Goal: Task Accomplishment & Management: Manage account settings

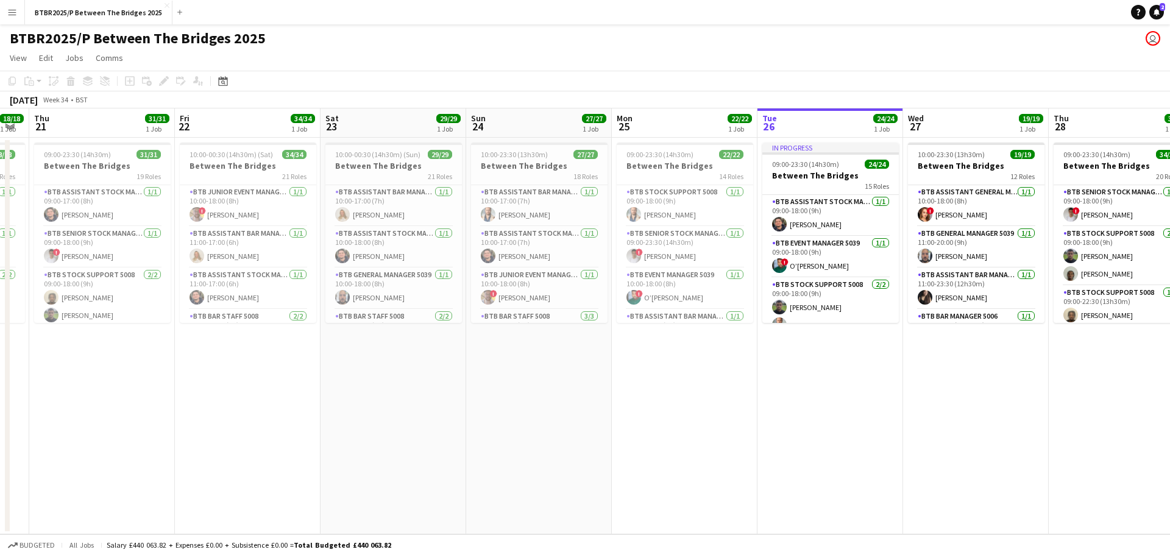
scroll to position [0, 547]
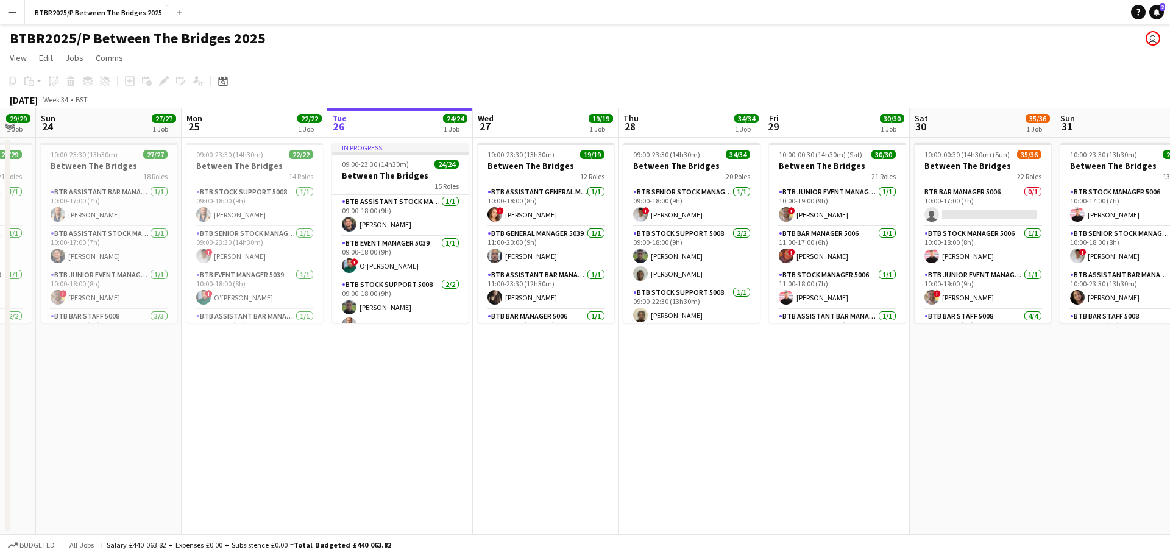
drag, startPoint x: 0, startPoint y: 0, endPoint x: 547, endPoint y: 429, distance: 694.8
click at [292, 456] on app-calendar-viewport "Wed 20 18/18 1 Job Thu 21 31/31 1 Job Fri 22 34/34 1 Job Sat 23 29/29 1 Job Sun…" at bounding box center [585, 321] width 1170 height 426
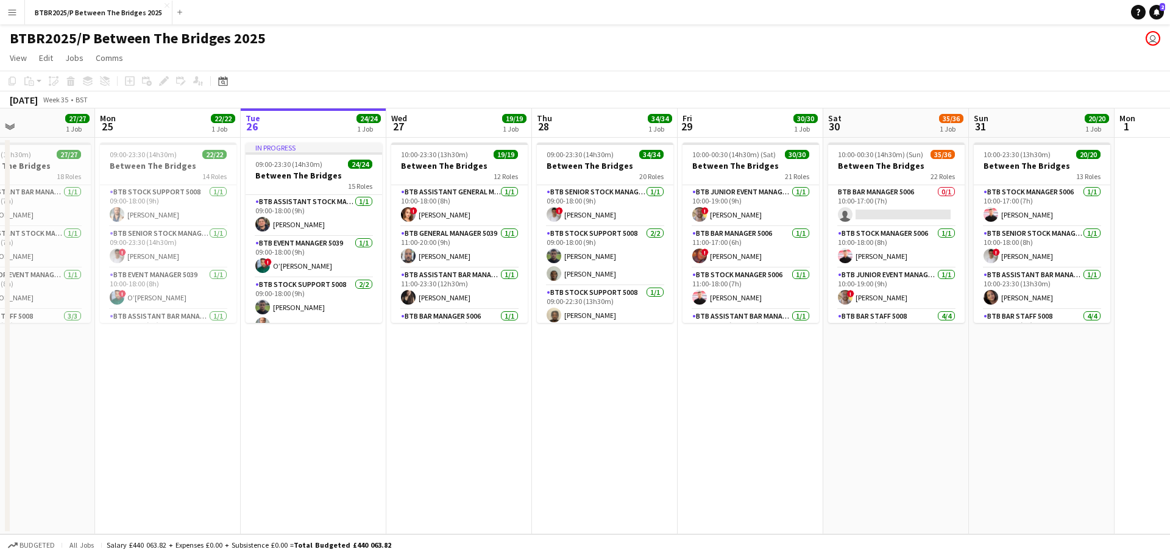
drag, startPoint x: 782, startPoint y: 406, endPoint x: 430, endPoint y: 410, distance: 352.2
click at [430, 410] on app-calendar-viewport "Fri 22 34/34 1 Job Sat 23 29/29 1 Job Sun 24 27/27 1 Job Mon 25 22/22 1 Job Tue…" at bounding box center [585, 321] width 1170 height 426
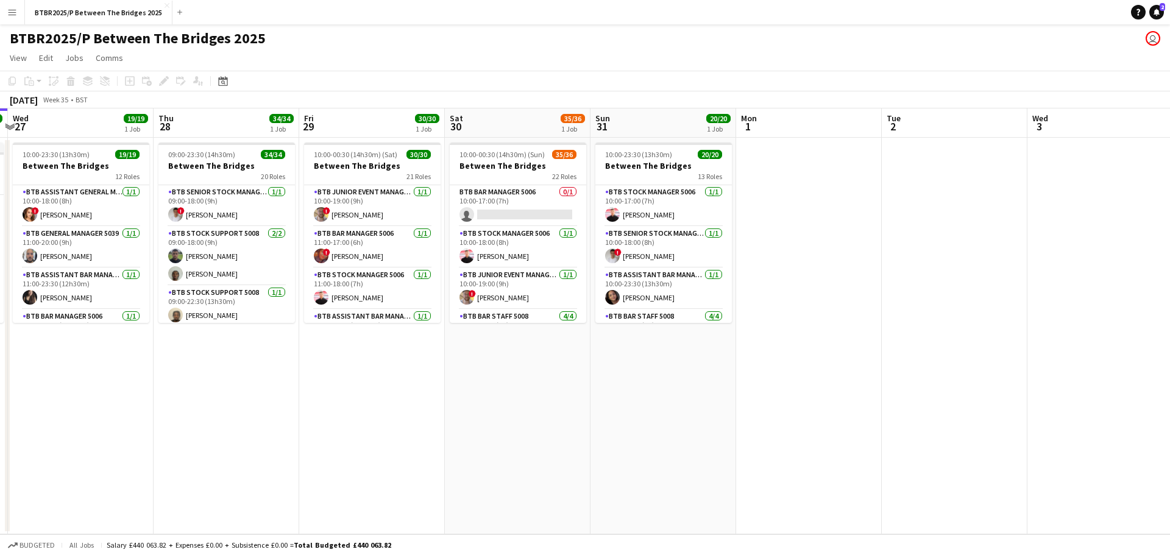
drag, startPoint x: 639, startPoint y: 395, endPoint x: 524, endPoint y: 388, distance: 115.4
click at [536, 400] on app-calendar-viewport "Sun 24 27/27 1 Job Mon 25 22/22 1 Job Tue 26 24/24 1 Job Wed 27 19/19 1 Job Thu…" at bounding box center [585, 321] width 1170 height 426
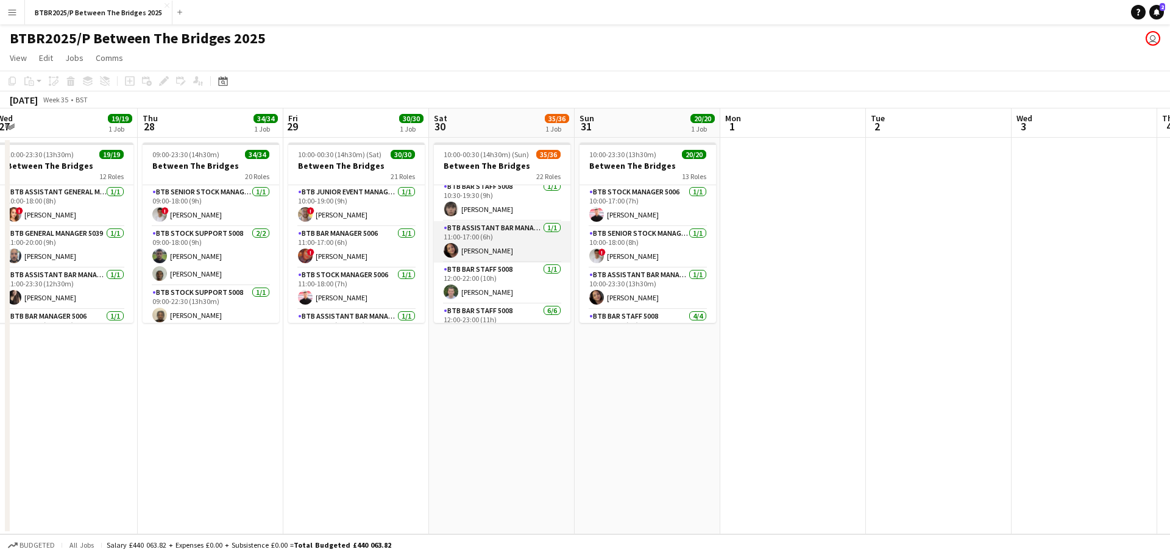
scroll to position [244, 0]
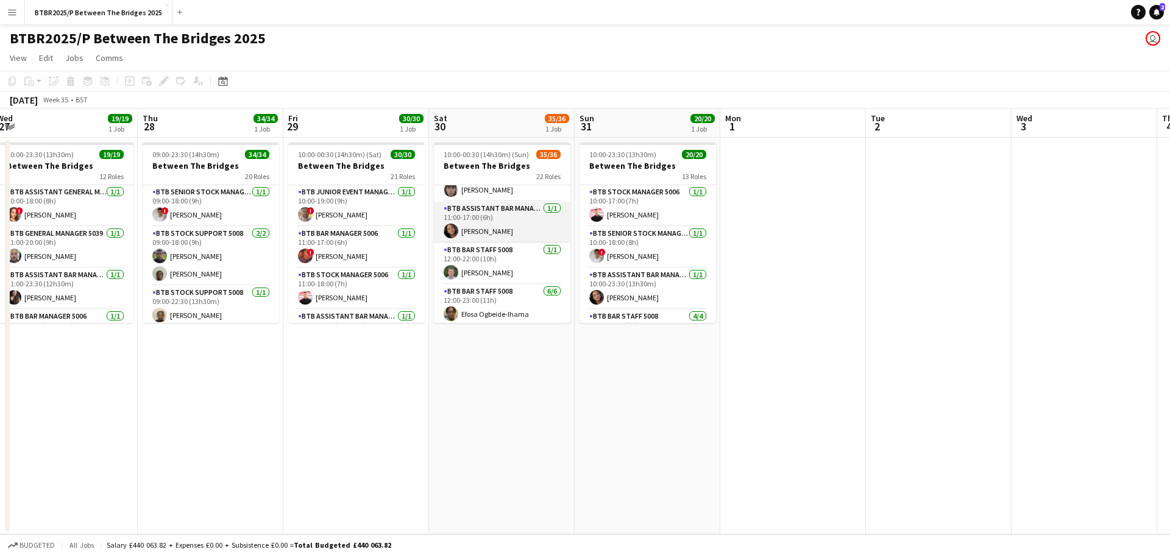
click at [496, 214] on app-card-role "BTB Assistant Bar Manager 5006 [DATE] 11:00-17:00 (6h) [PERSON_NAME]" at bounding box center [502, 222] width 136 height 41
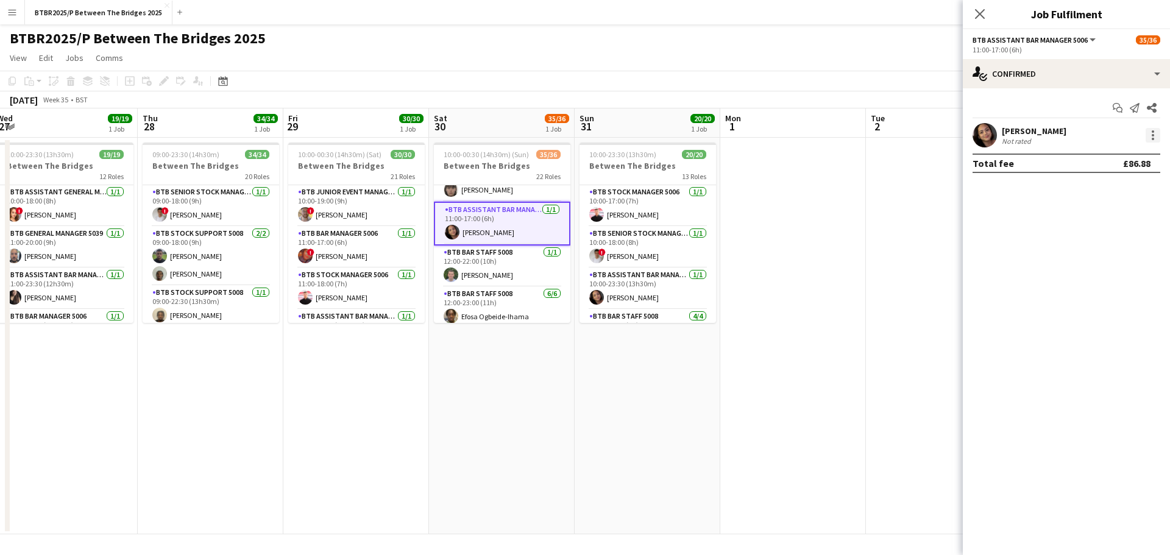
click at [1152, 135] on div at bounding box center [1153, 135] width 2 height 2
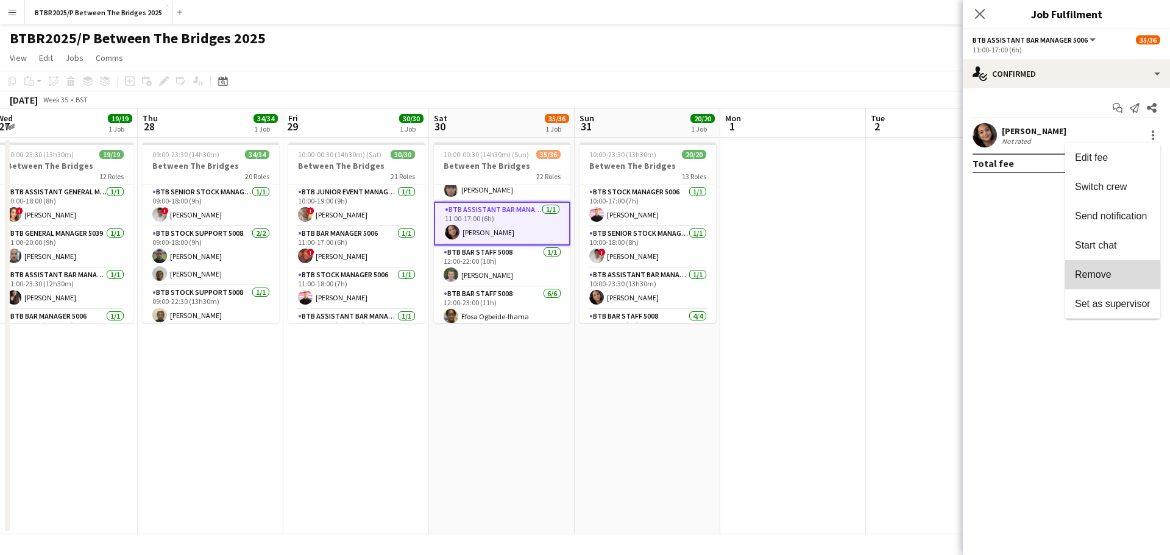
click at [1116, 272] on span "Remove" at bounding box center [1113, 274] width 76 height 11
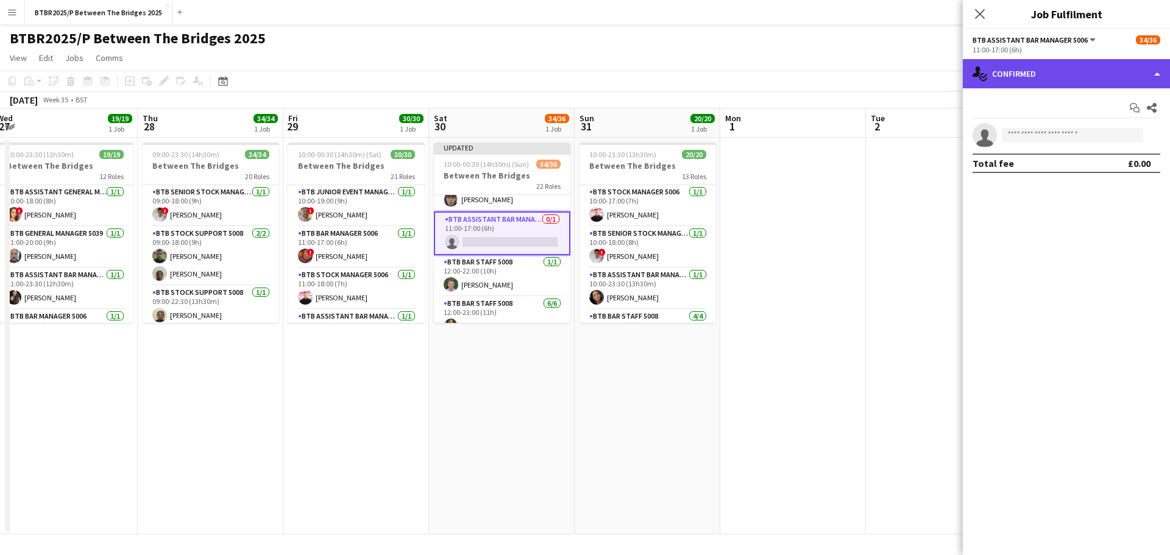
click at [1061, 79] on div "single-neutral-actions-check-2 Confirmed" at bounding box center [1066, 73] width 207 height 29
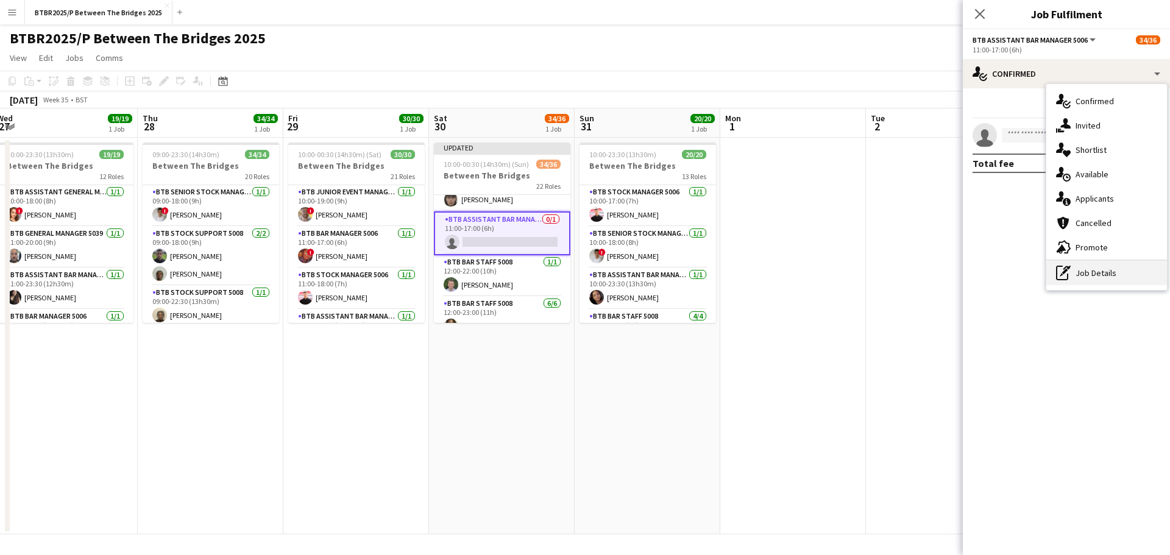
click at [1090, 274] on div "pen-write Job Details" at bounding box center [1106, 273] width 121 height 24
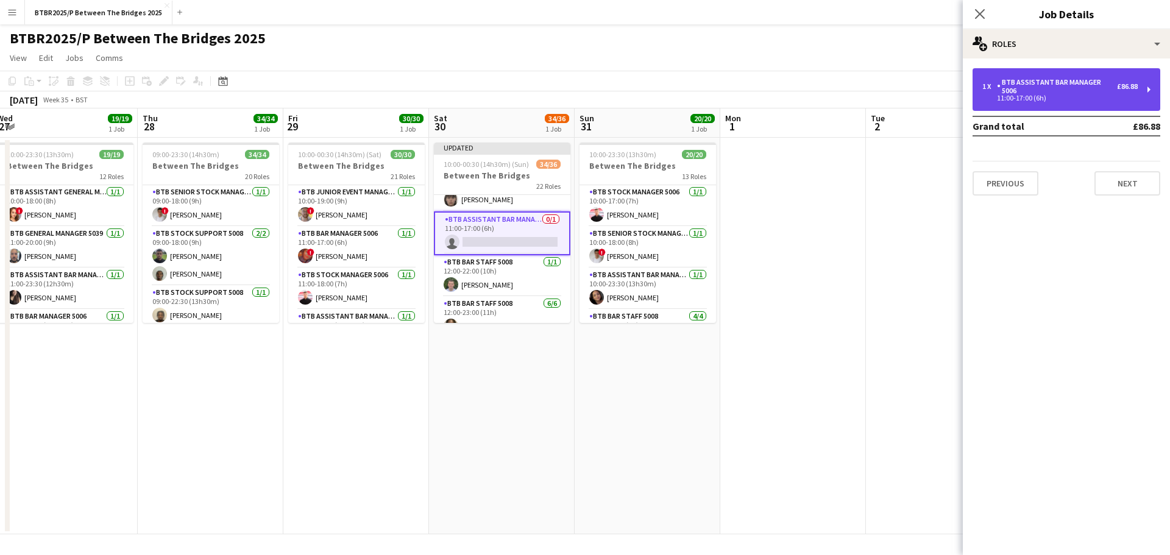
click at [1033, 103] on div "1 x BTB Assistant Bar Manager 5006 £86.88 11:00-17:00 (6h)" at bounding box center [1067, 89] width 188 height 43
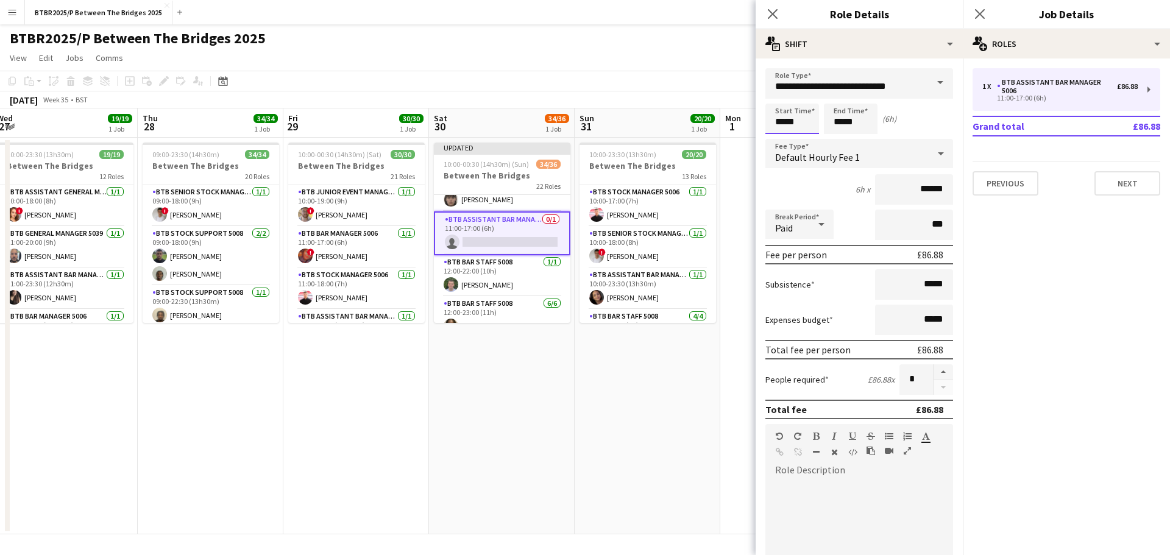
click at [769, 124] on input "*****" at bounding box center [792, 119] width 54 height 30
type input "*****"
click at [724, 65] on app-page-menu "View Day view expanded Day view collapsed Month view Date picker Jump to [DATE]…" at bounding box center [585, 59] width 1170 height 23
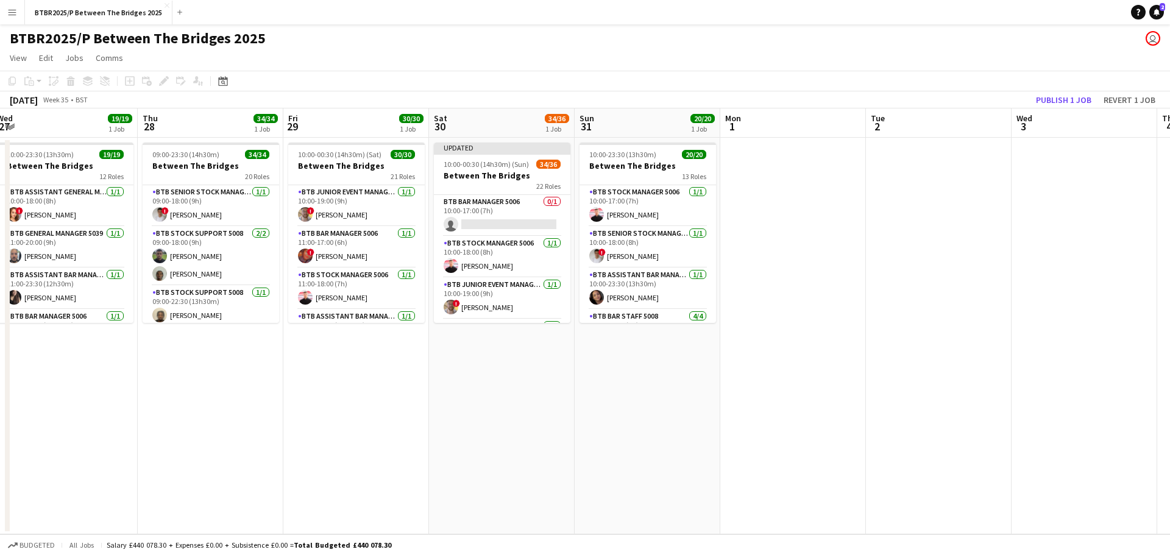
scroll to position [0, 0]
click at [494, 215] on app-card-role "BTB Assistant Bar Manager 5006 0/1 10:00-17:00 (7h) single-neutral-actions" at bounding box center [502, 215] width 136 height 41
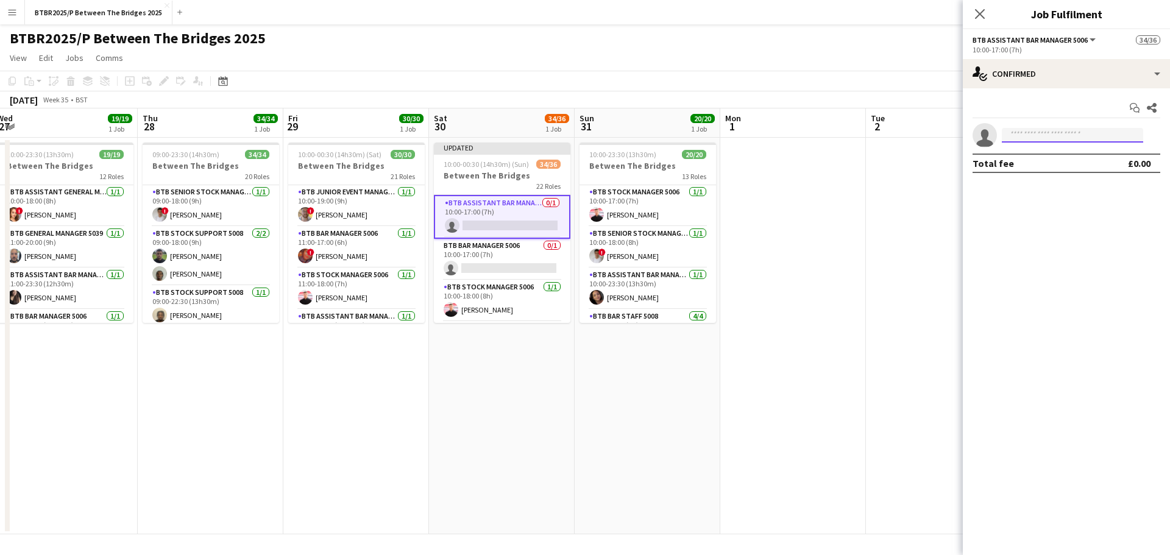
click at [1041, 130] on input at bounding box center [1072, 135] width 141 height 15
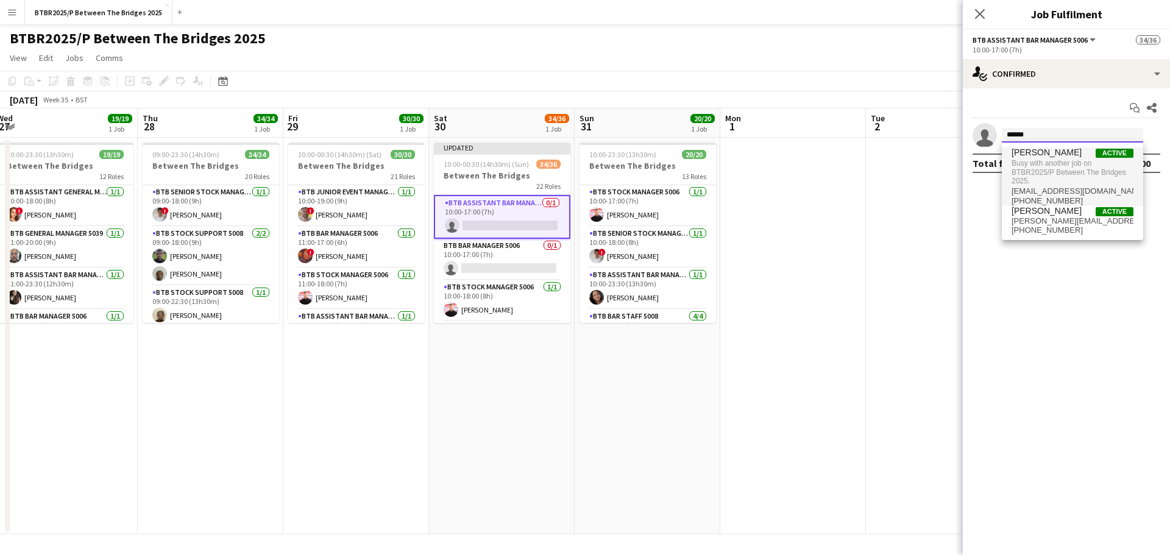
type input "******"
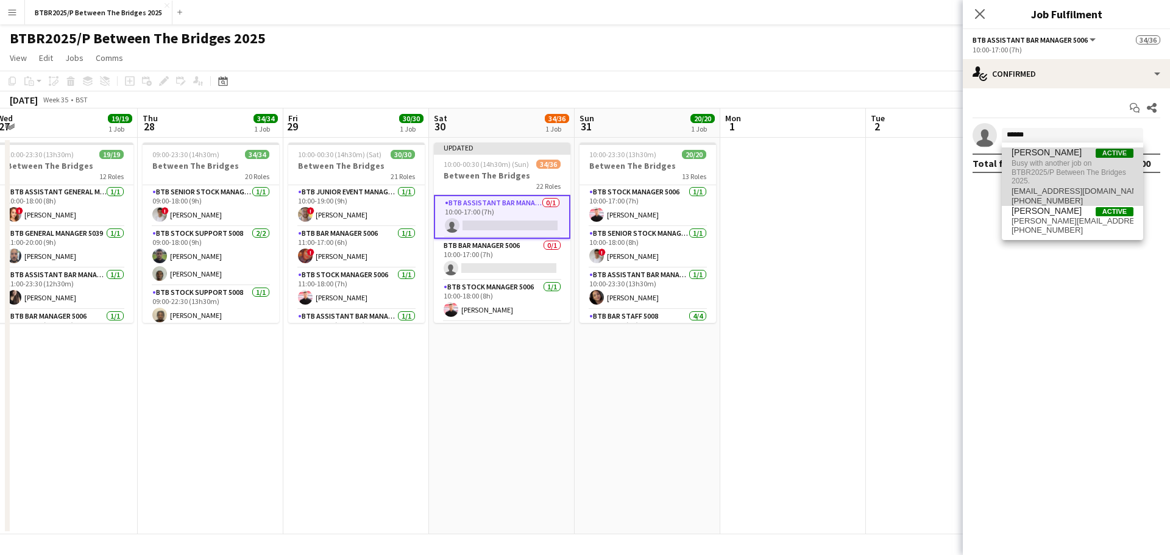
click at [1035, 165] on span "Busy with another job on BTBR2025/P Between The Bridges 2025." at bounding box center [1073, 172] width 122 height 29
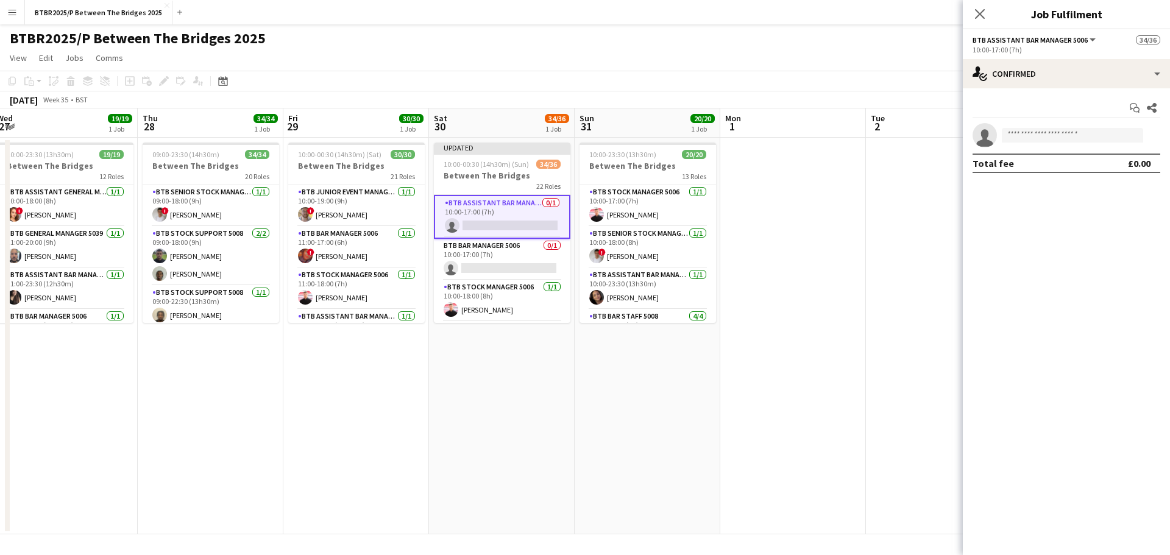
click at [822, 52] on app-page-menu "View Day view expanded Day view collapsed Month view Date picker Jump to [DATE]…" at bounding box center [585, 59] width 1170 height 23
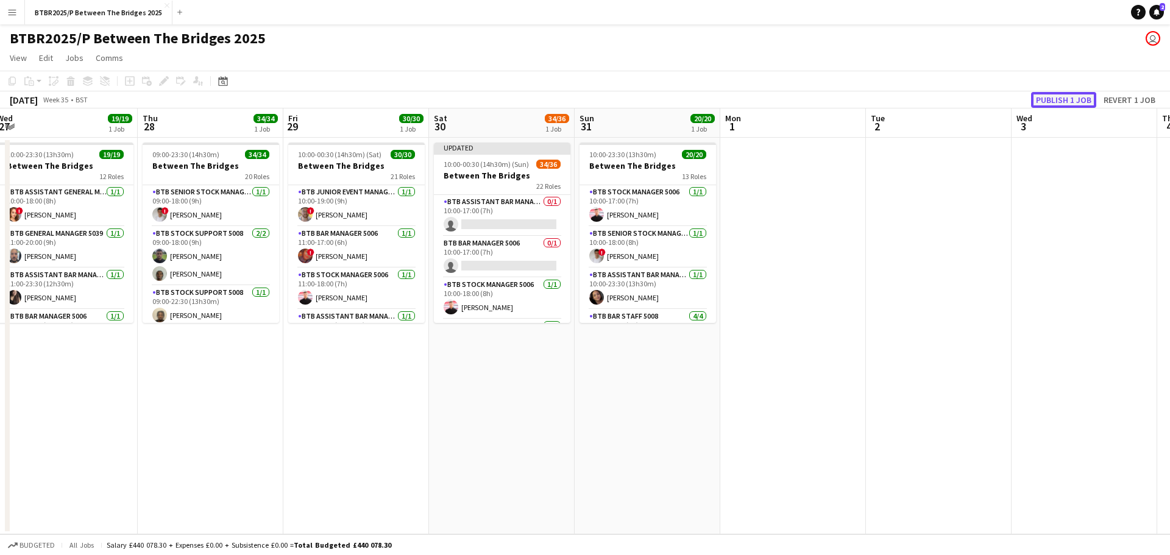
click at [1053, 104] on button "Publish 1 job" at bounding box center [1063, 100] width 65 height 16
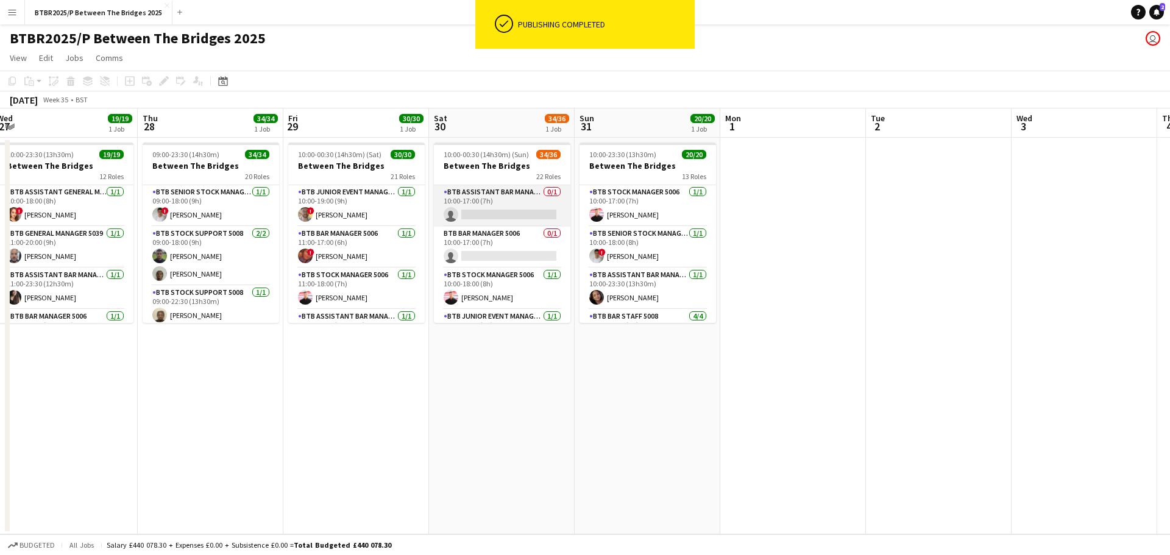
click at [503, 205] on app-card-role "BTB Assistant Bar Manager 5006 0/1 10:00-17:00 (7h) single-neutral-actions" at bounding box center [502, 205] width 136 height 41
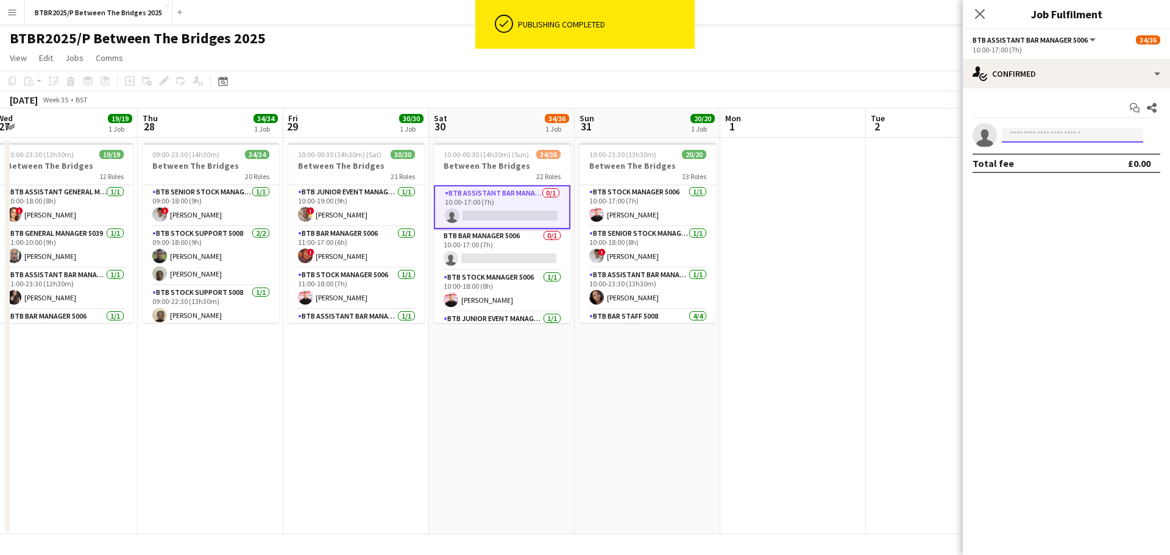
click at [1036, 140] on input at bounding box center [1072, 135] width 141 height 15
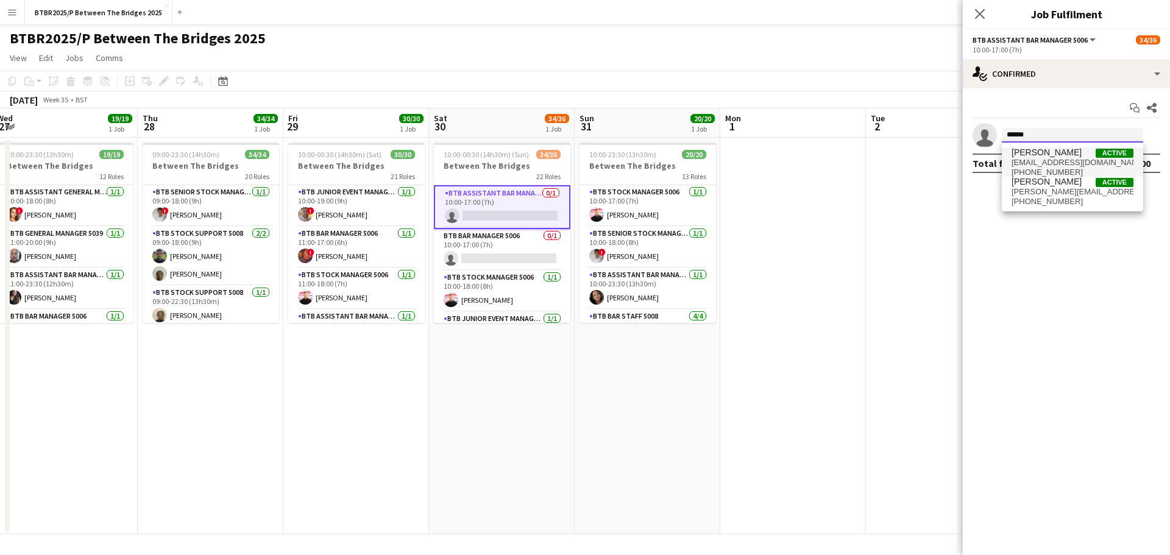
type input "******"
click at [1024, 157] on span "[PERSON_NAME]" at bounding box center [1047, 152] width 70 height 10
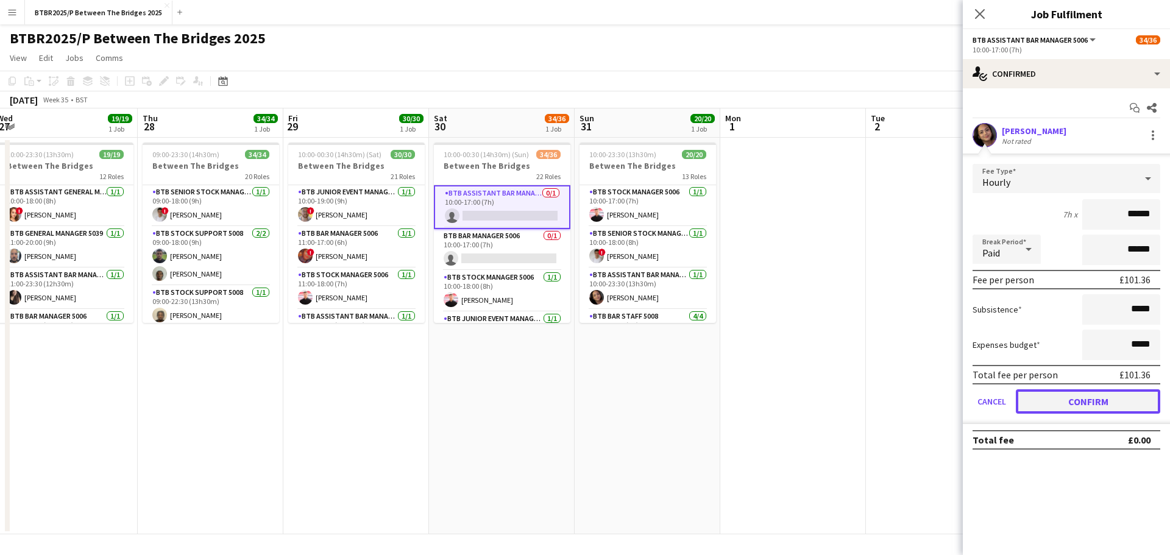
click at [1036, 402] on button "Confirm" at bounding box center [1088, 401] width 144 height 24
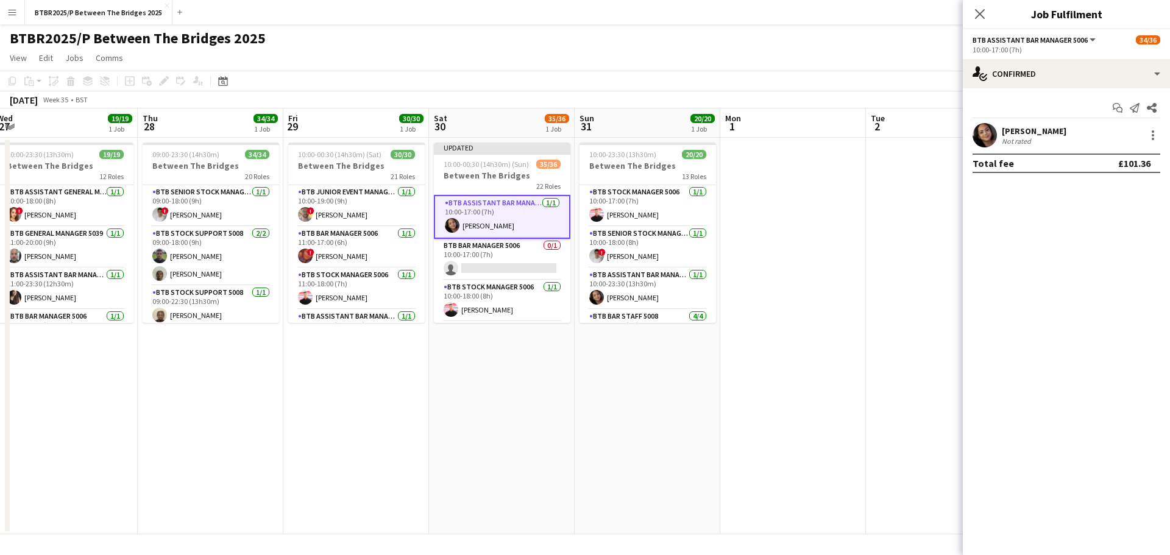
click at [843, 49] on app-page-menu "View Day view expanded Day view collapsed Month view Date picker Jump to [DATE]…" at bounding box center [585, 59] width 1170 height 23
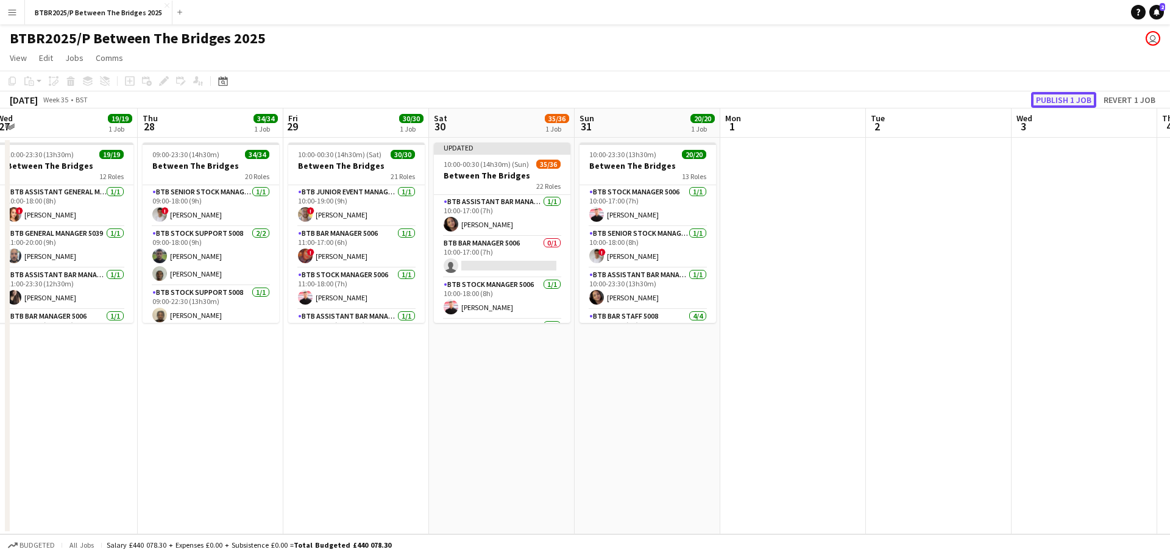
click at [1040, 101] on button "Publish 1 job" at bounding box center [1063, 100] width 65 height 16
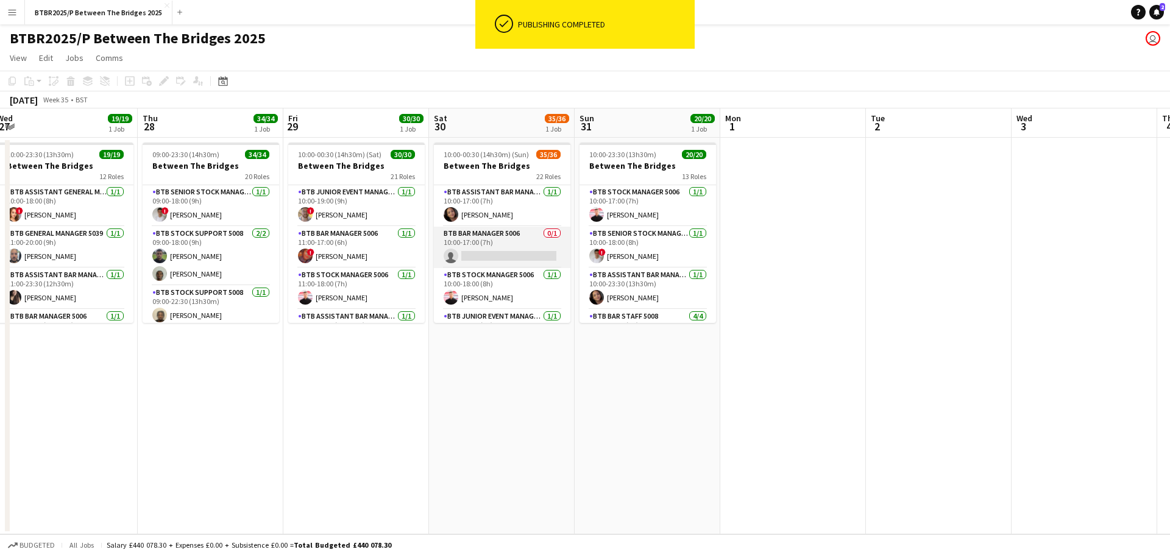
click at [501, 247] on app-card-role "BTB Bar Manager 5006 0/1 10:00-17:00 (7h) single-neutral-actions" at bounding box center [502, 247] width 136 height 41
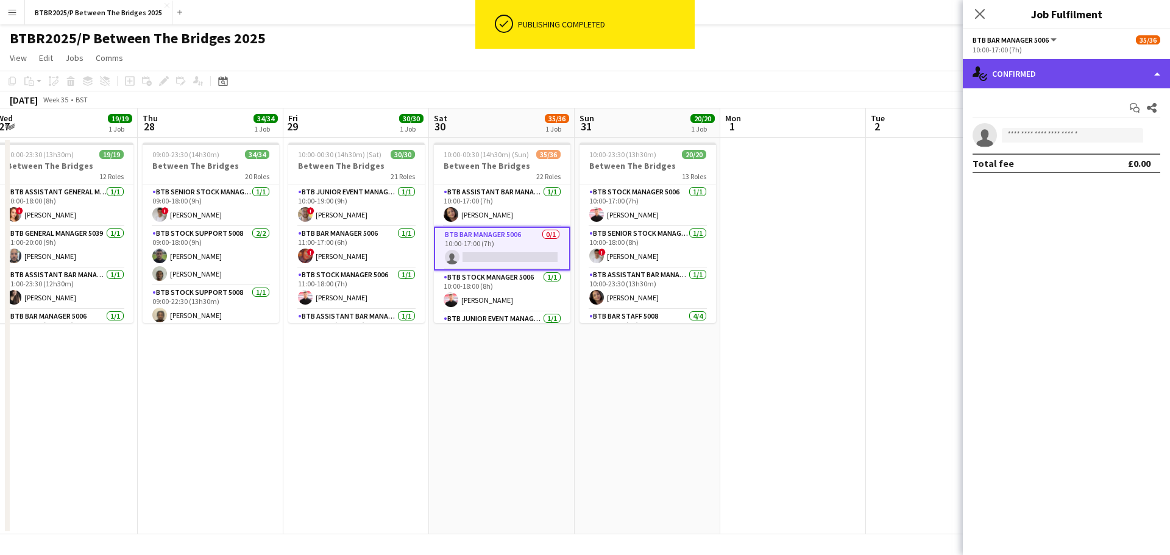
click at [1008, 79] on div "single-neutral-actions-check-2 Confirmed" at bounding box center [1066, 73] width 207 height 29
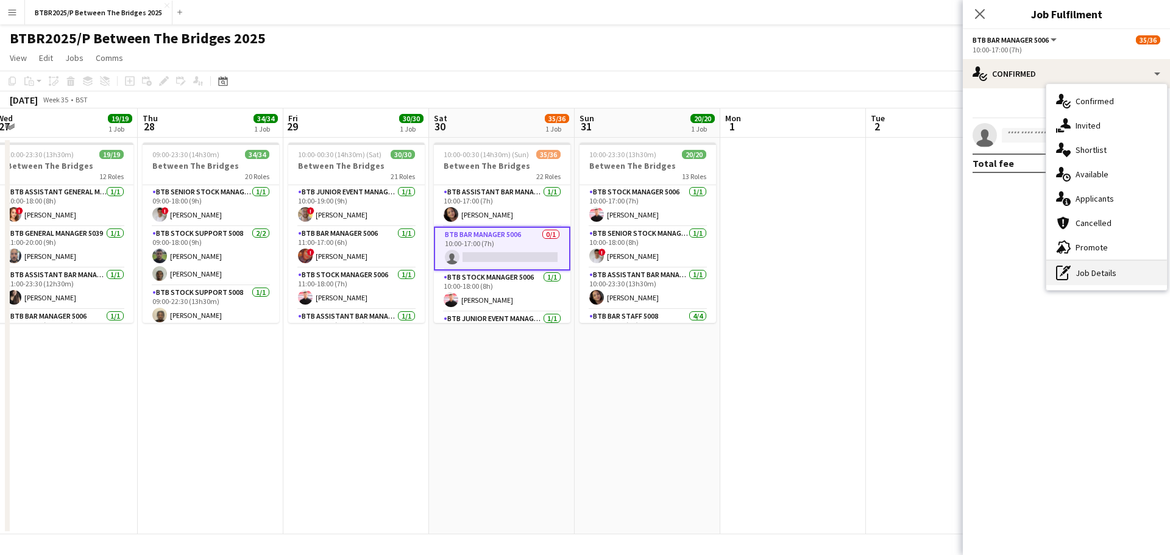
click at [1086, 268] on div "pen-write Job Details" at bounding box center [1106, 273] width 121 height 24
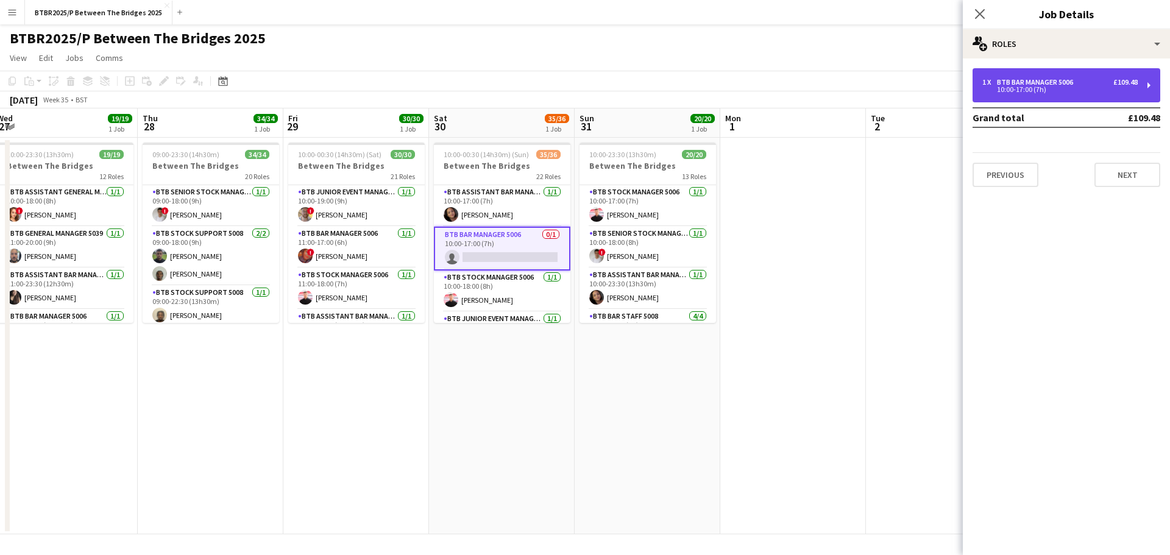
click at [1054, 87] on div "10:00-17:00 (7h)" at bounding box center [1059, 90] width 155 height 6
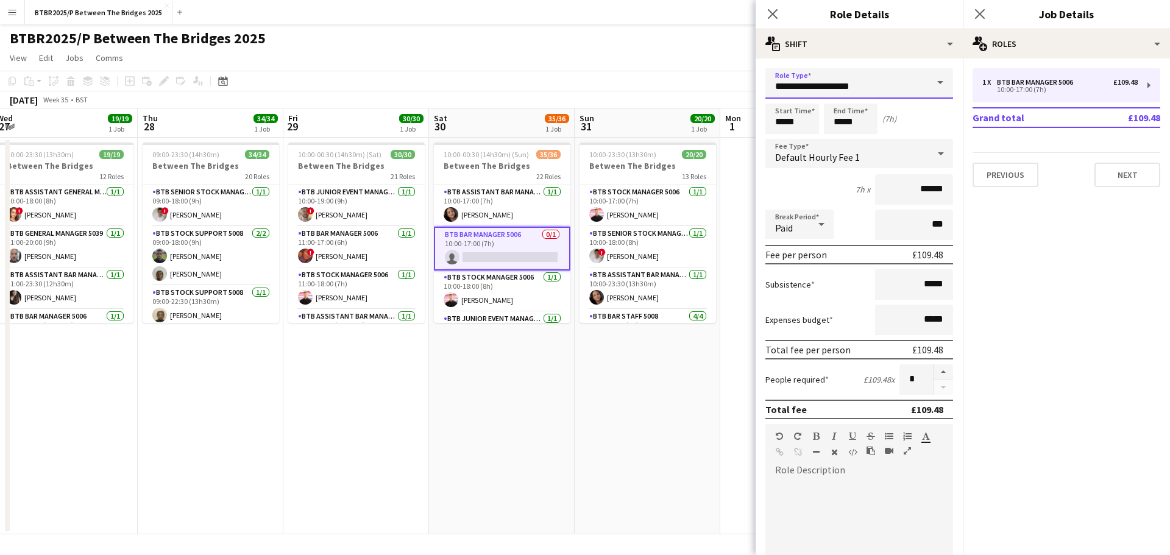
drag, startPoint x: 870, startPoint y: 89, endPoint x: 713, endPoint y: 93, distance: 157.3
click at [713, 93] on body "Menu Boards Boards Boards All jobs Status Workforce Workforce My Workforce Recr…" at bounding box center [585, 277] width 1170 height 555
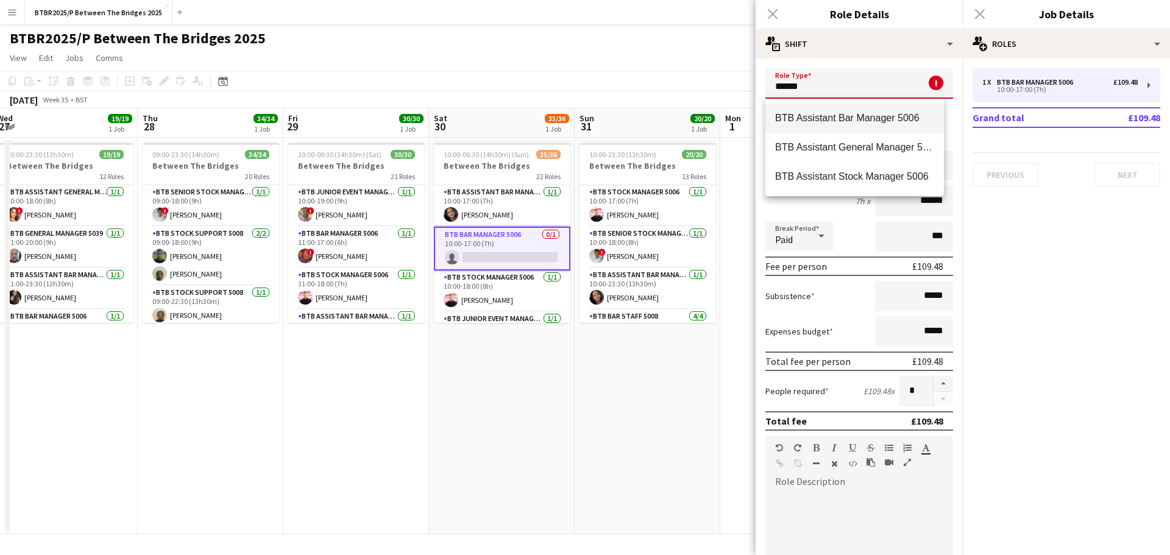
click at [798, 116] on span "BTB Assistant Bar Manager 5006" at bounding box center [854, 118] width 159 height 12
type input "**********"
type input "******"
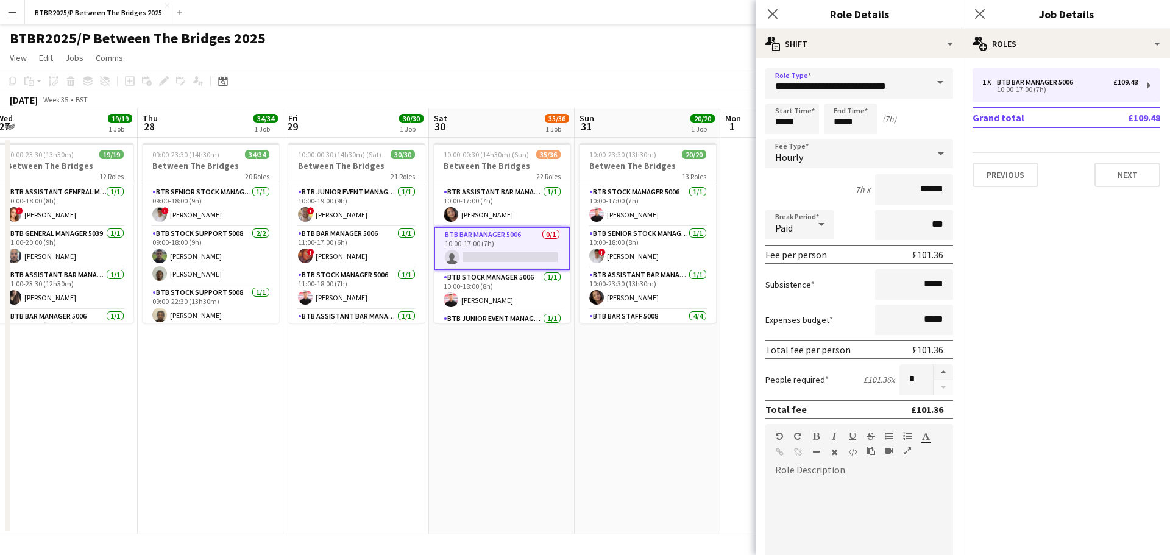
click at [686, 42] on div "BTBR2025/P Between The Bridges 2025 user" at bounding box center [585, 35] width 1170 height 23
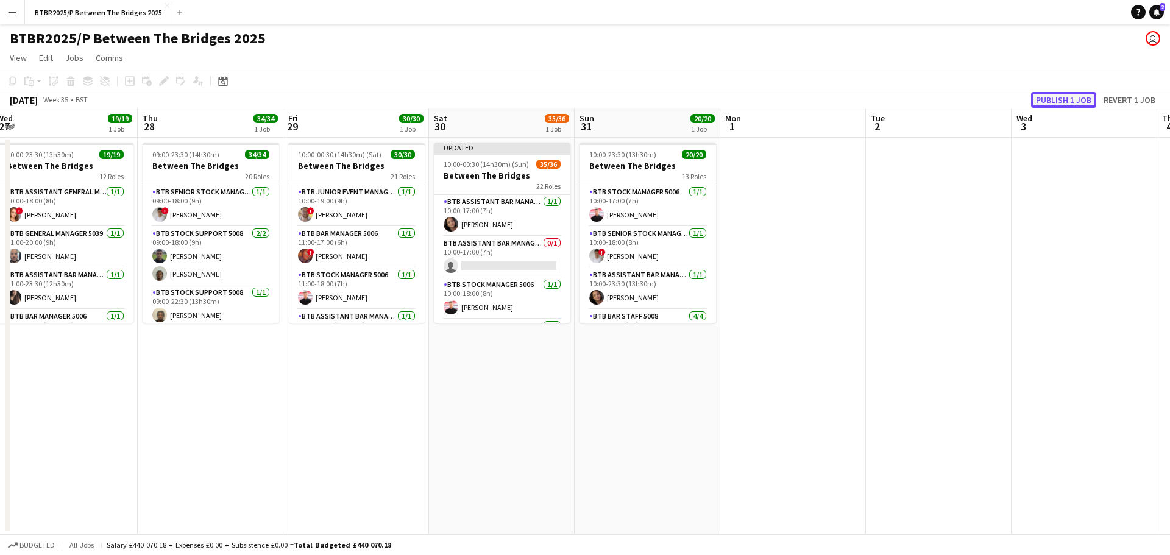
click at [1054, 99] on button "Publish 1 job" at bounding box center [1063, 100] width 65 height 16
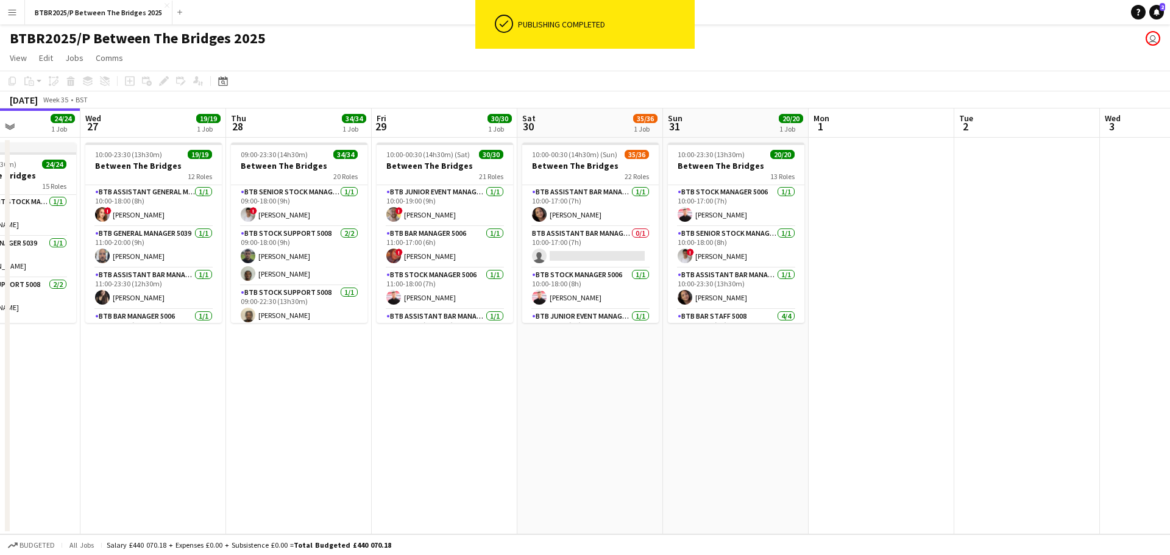
drag, startPoint x: 573, startPoint y: 377, endPoint x: 602, endPoint y: 377, distance: 29.2
click at [599, 377] on app-calendar-viewport "Sun 24 27/27 1 Job Mon 25 22/22 1 Job Tue 26 24/24 1 Job Wed 27 19/19 1 Job Thu…" at bounding box center [585, 321] width 1170 height 426
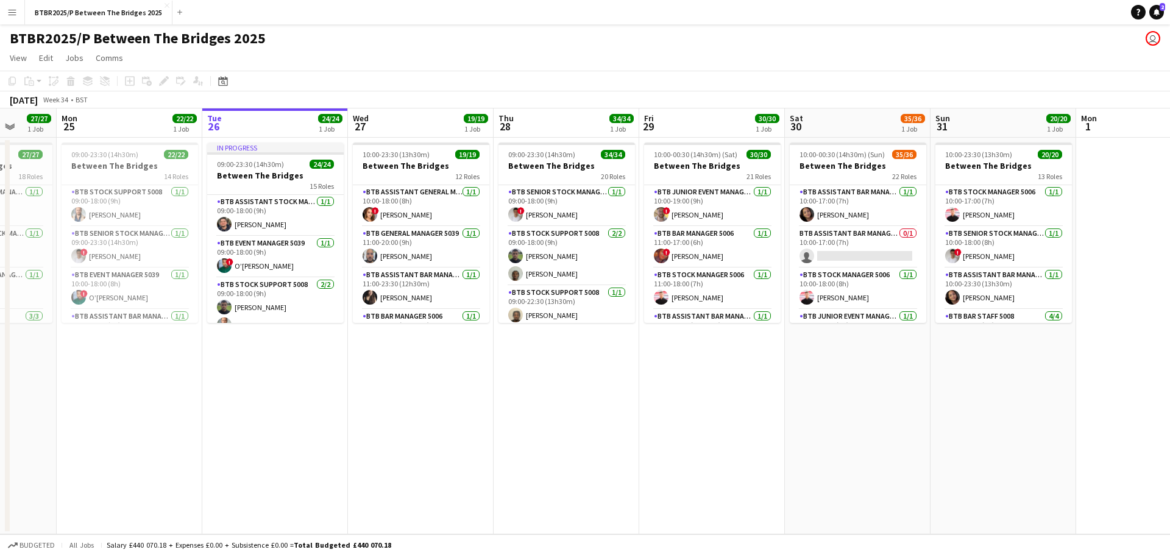
drag, startPoint x: 257, startPoint y: 386, endPoint x: 668, endPoint y: 380, distance: 411.4
click at [668, 380] on app-calendar-viewport "Fri 22 34/34 1 Job Sat 23 29/29 1 Job Sun 24 27/27 1 Job Mon 25 22/22 1 Job Tue…" at bounding box center [585, 321] width 1170 height 426
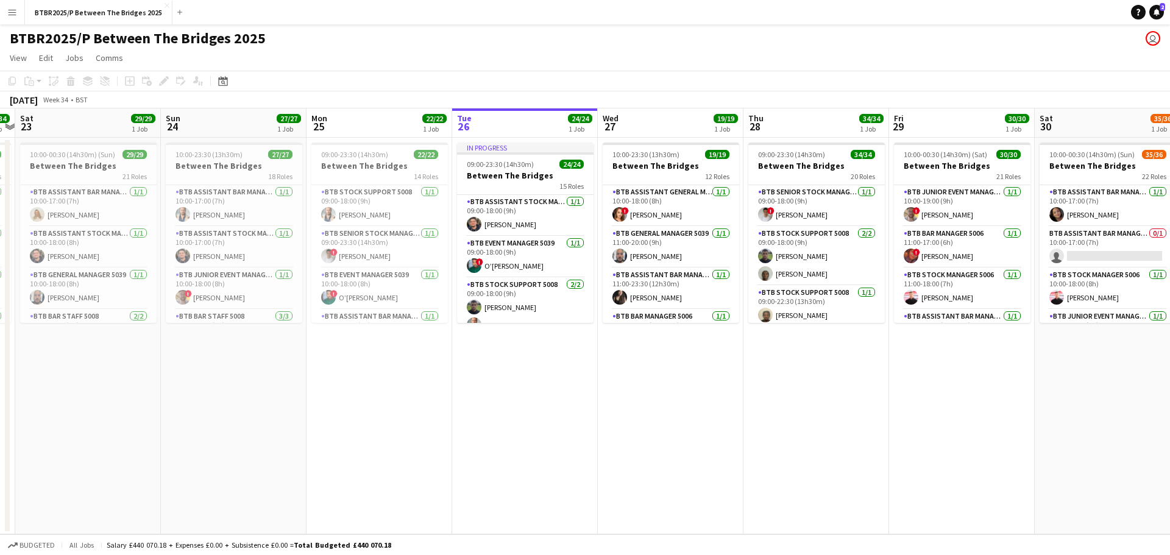
drag, startPoint x: 425, startPoint y: 409, endPoint x: 531, endPoint y: 393, distance: 106.6
click at [531, 396] on app-calendar-viewport "Thu 21 31/31 1 Job Fri 22 34/34 1 Job Sat 23 29/29 1 Job Sun 24 27/27 1 Job Mon…" at bounding box center [585, 321] width 1170 height 426
click at [393, 172] on div "14 Roles" at bounding box center [381, 176] width 136 height 10
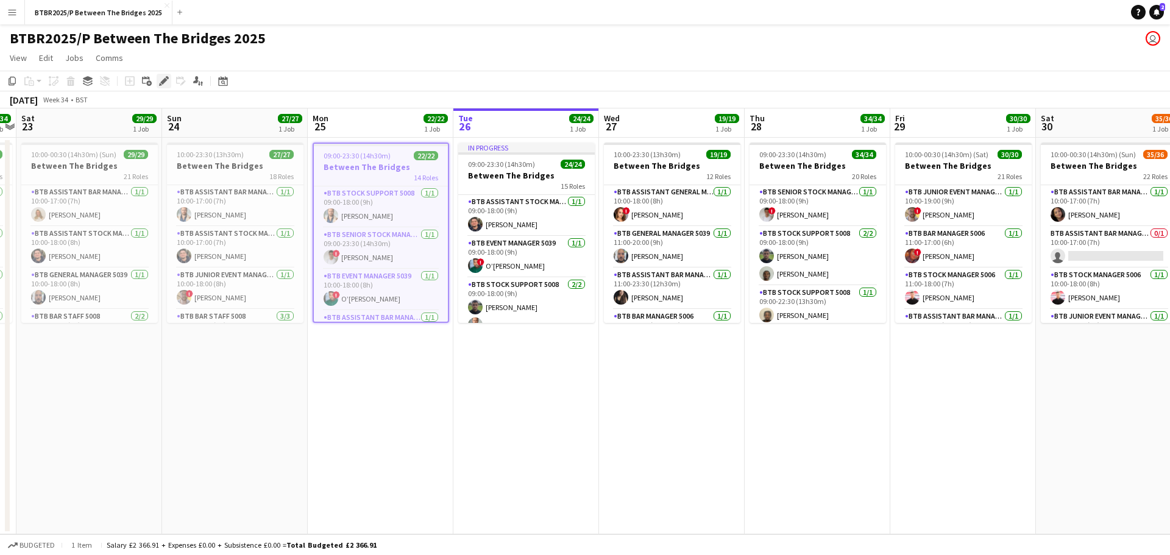
click at [169, 79] on div "Edit" at bounding box center [164, 81] width 15 height 15
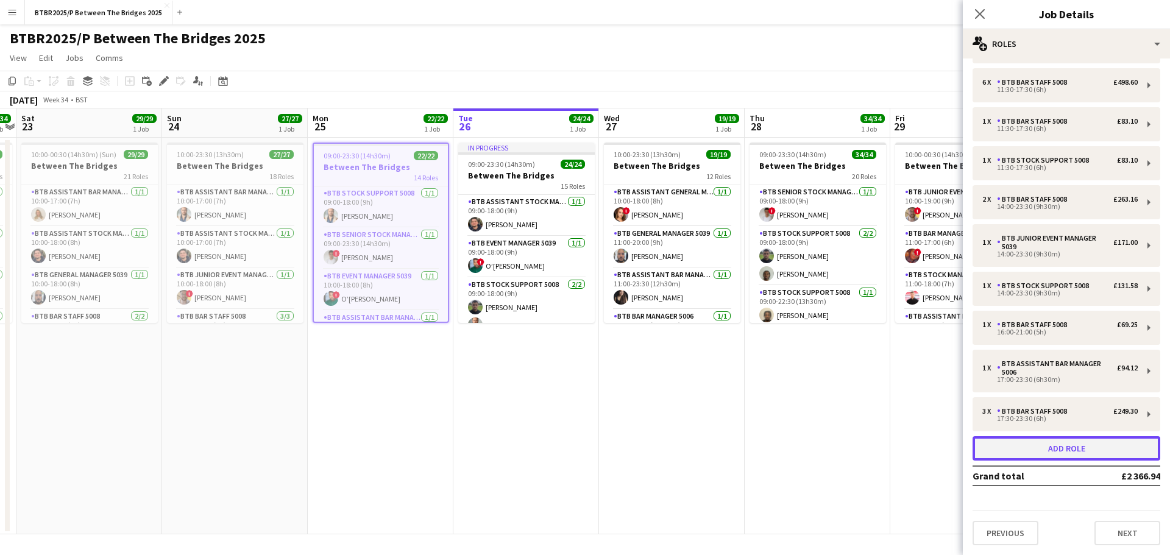
click at [1033, 448] on button "Add role" at bounding box center [1067, 448] width 188 height 24
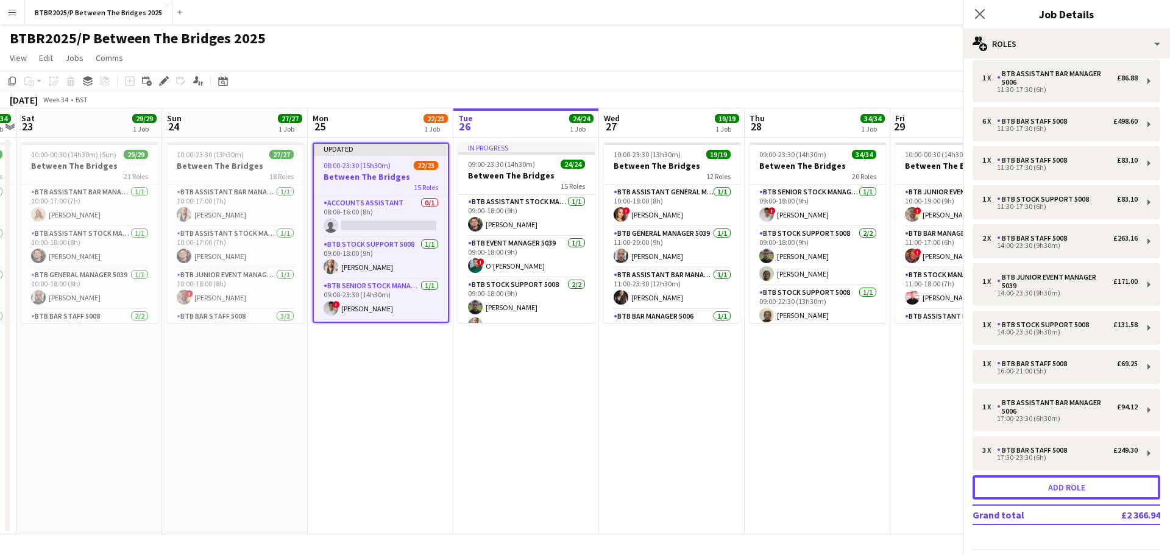
scroll to position [260, 0]
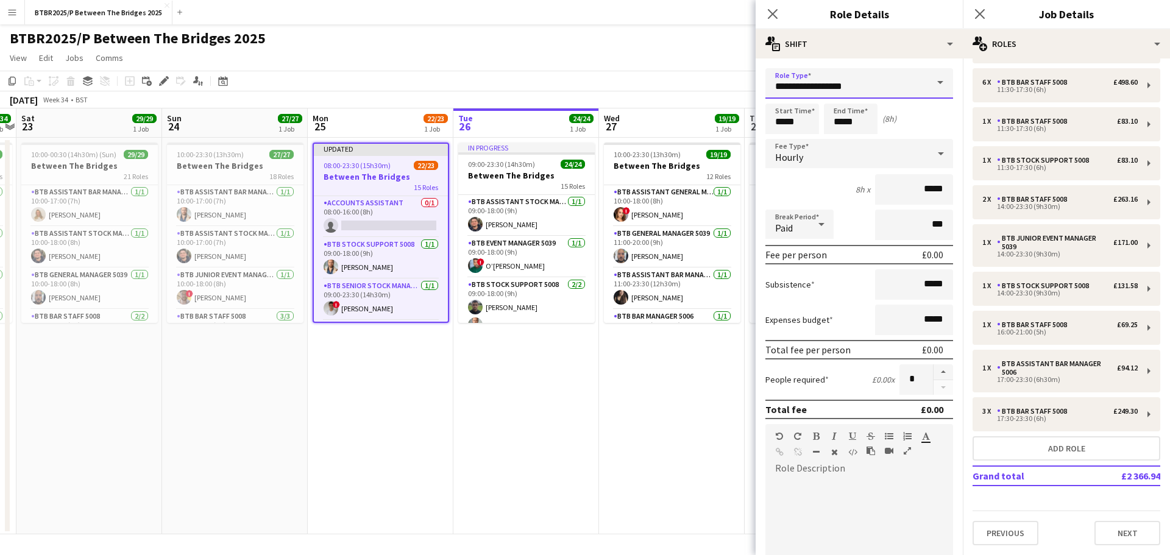
drag, startPoint x: 874, startPoint y: 88, endPoint x: 700, endPoint y: 79, distance: 175.1
click at [700, 79] on body "Menu Boards Boards Boards All jobs Status Workforce Workforce My Workforce Recr…" at bounding box center [585, 277] width 1170 height 555
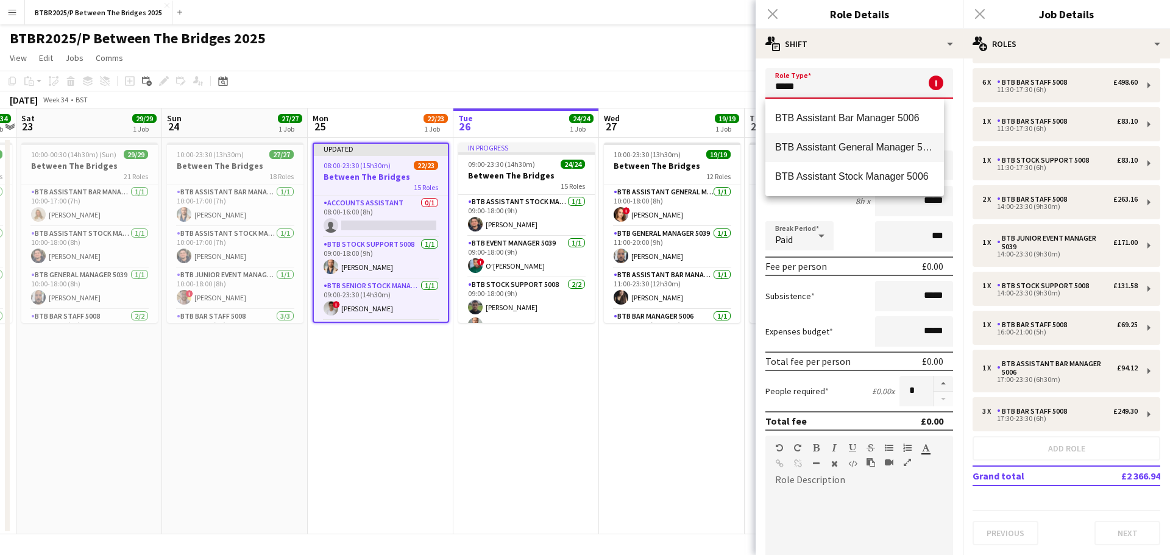
click at [814, 139] on mat-option "BTB Assistant General Manager 5006" at bounding box center [854, 147] width 179 height 29
type input "**********"
type input "******"
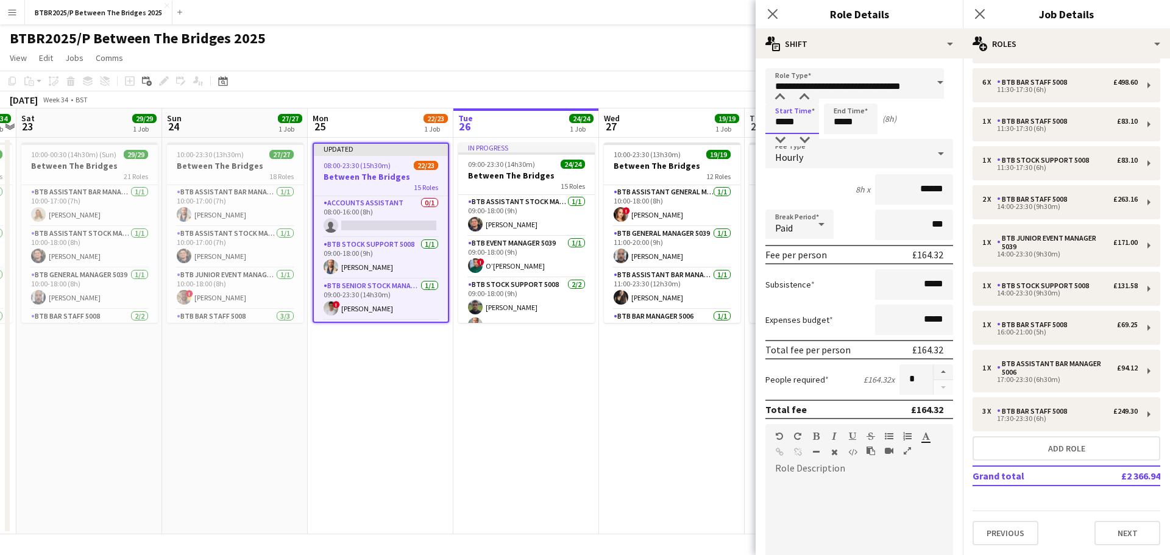
scroll to position [0, 0]
drag, startPoint x: 811, startPoint y: 123, endPoint x: 748, endPoint y: 118, distance: 63.0
click at [748, 118] on body "Menu Boards Boards Boards All jobs Status Workforce Workforce My Workforce Recr…" at bounding box center [585, 277] width 1170 height 555
type input "*****"
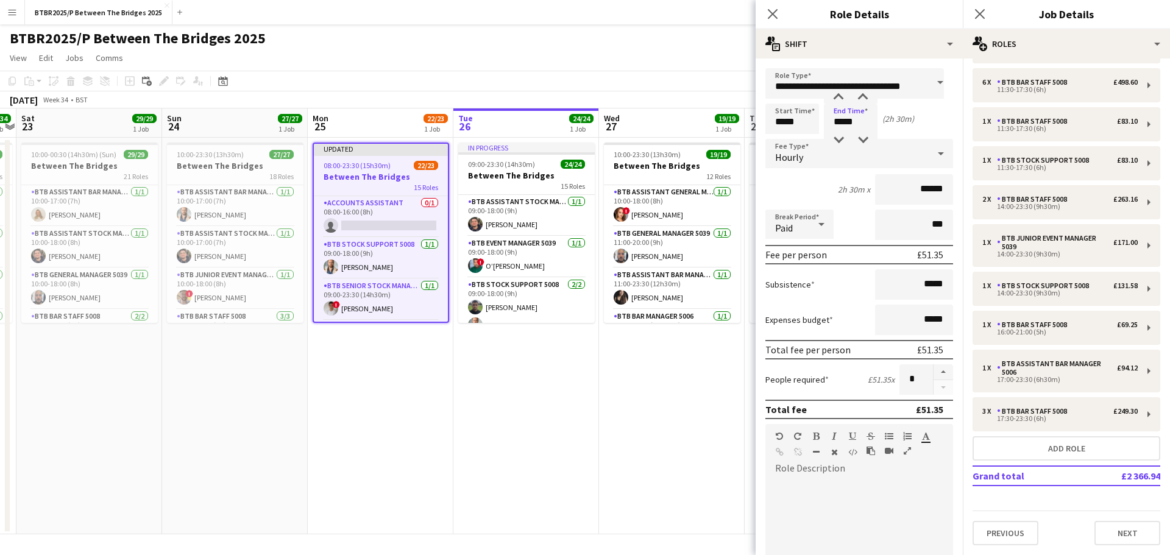
click at [595, 49] on app-page-menu "View Day view expanded Day view collapsed Month view Date picker Jump to [DATE]…" at bounding box center [585, 59] width 1170 height 23
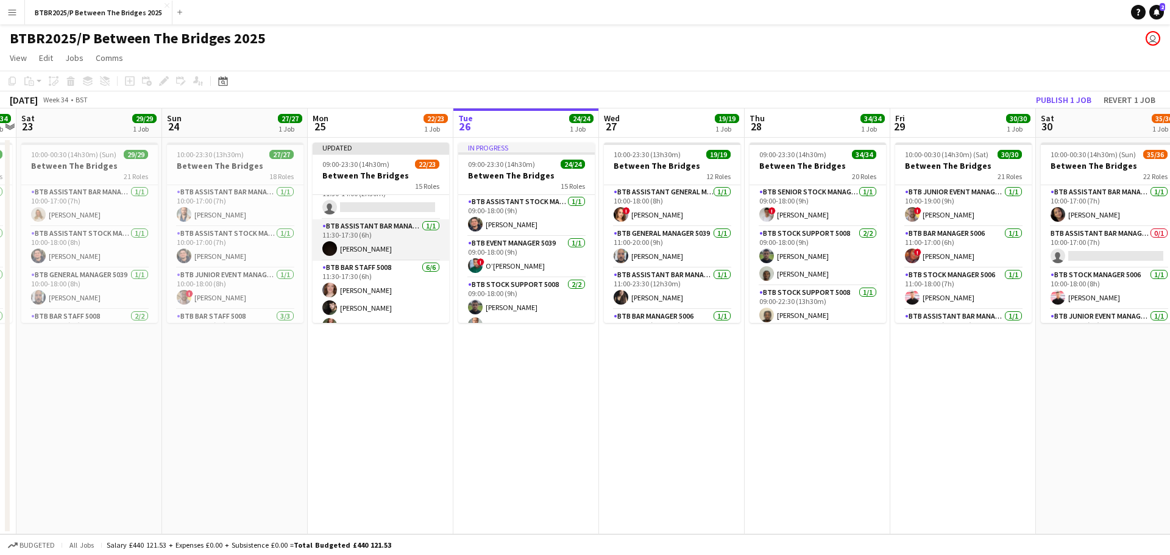
scroll to position [122, 0]
click at [366, 261] on app-card-role "BTB Assistant General Manager 5006 0/1 11:30-14:00 (2h30m) single-neutral-actio…" at bounding box center [381, 259] width 136 height 41
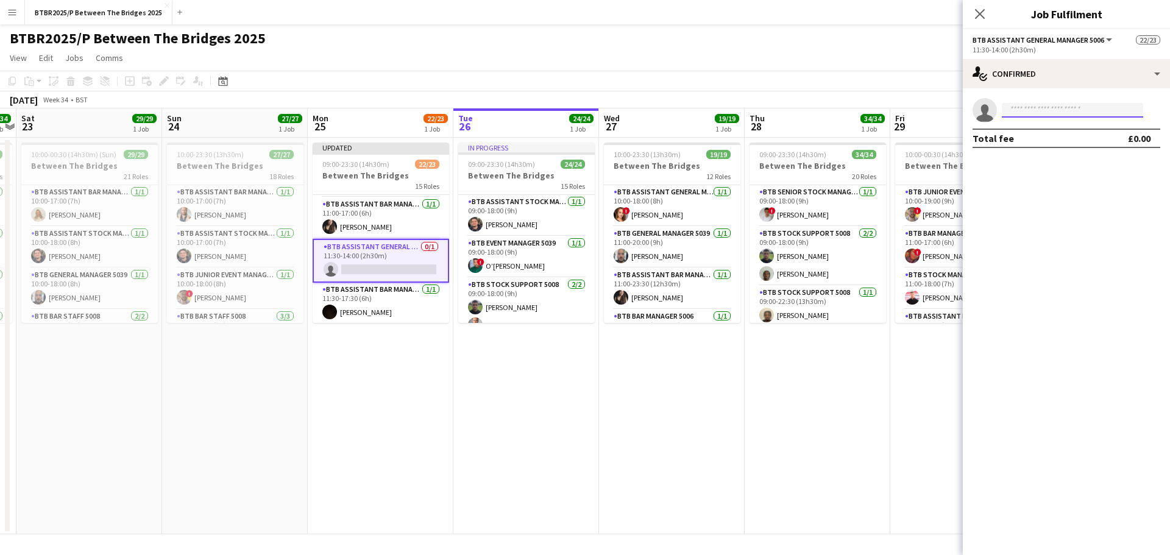
click at [1016, 107] on input at bounding box center [1072, 110] width 141 height 15
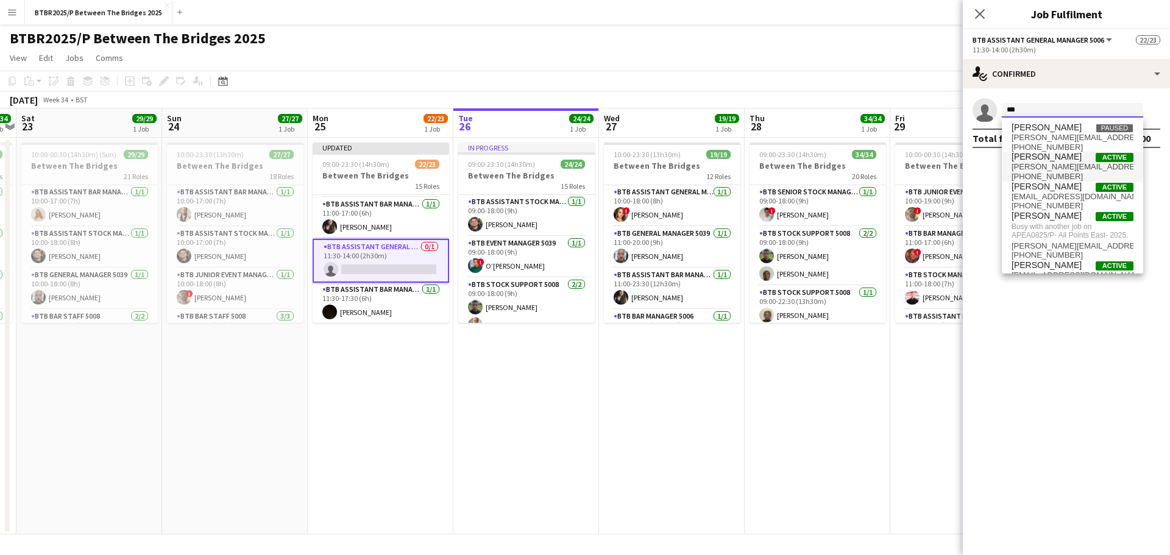
type input "***"
click at [1029, 155] on span "[PERSON_NAME]" at bounding box center [1047, 157] width 70 height 10
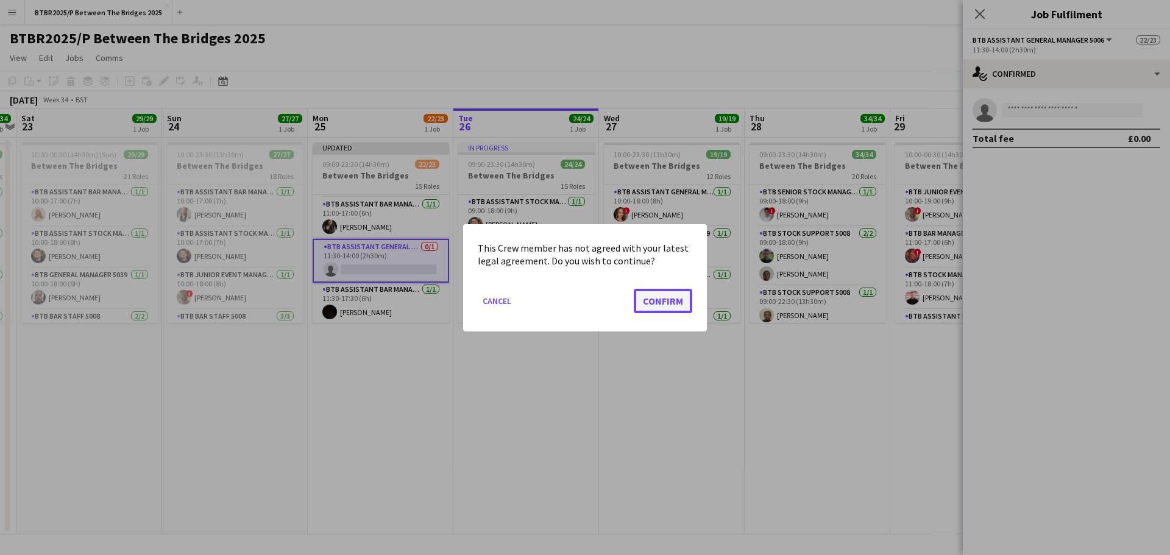
click at [668, 301] on button "Confirm" at bounding box center [663, 300] width 58 height 24
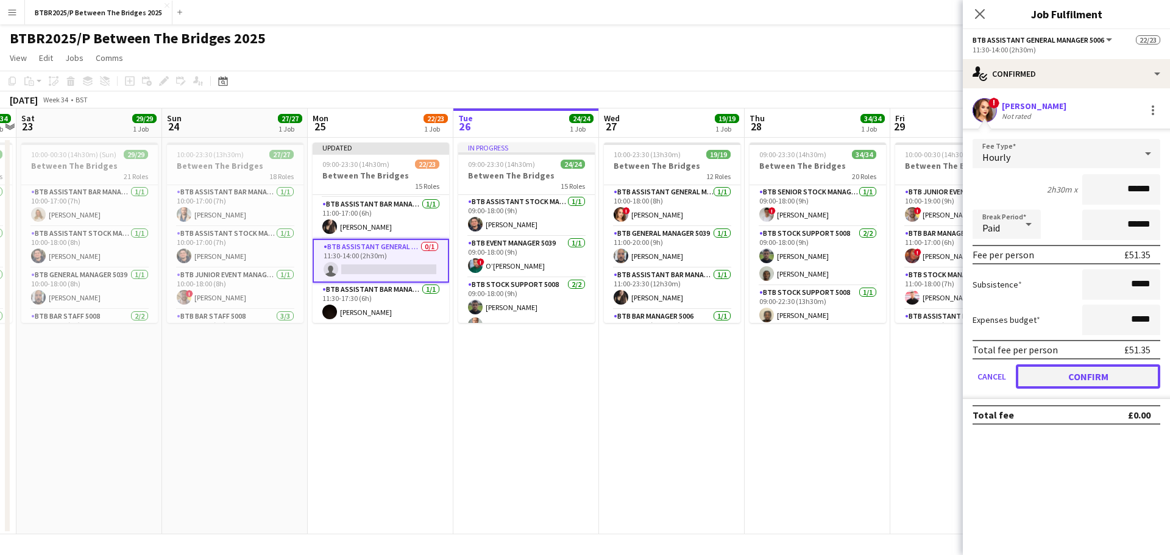
click at [1024, 374] on button "Confirm" at bounding box center [1088, 376] width 144 height 24
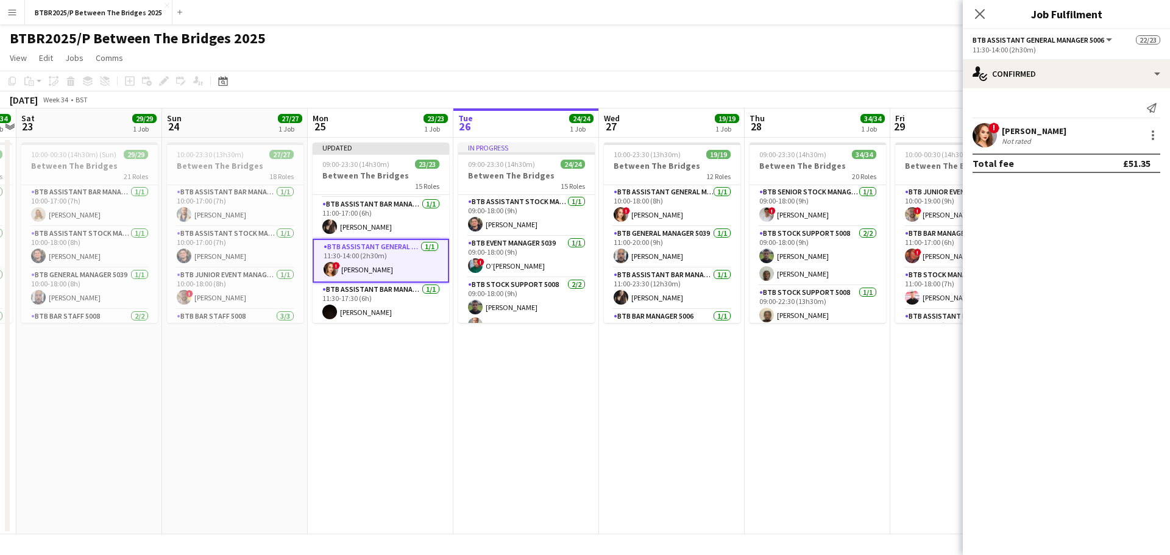
click at [852, 46] on div "BTBR2025/P Between The Bridges 2025 user" at bounding box center [585, 35] width 1170 height 23
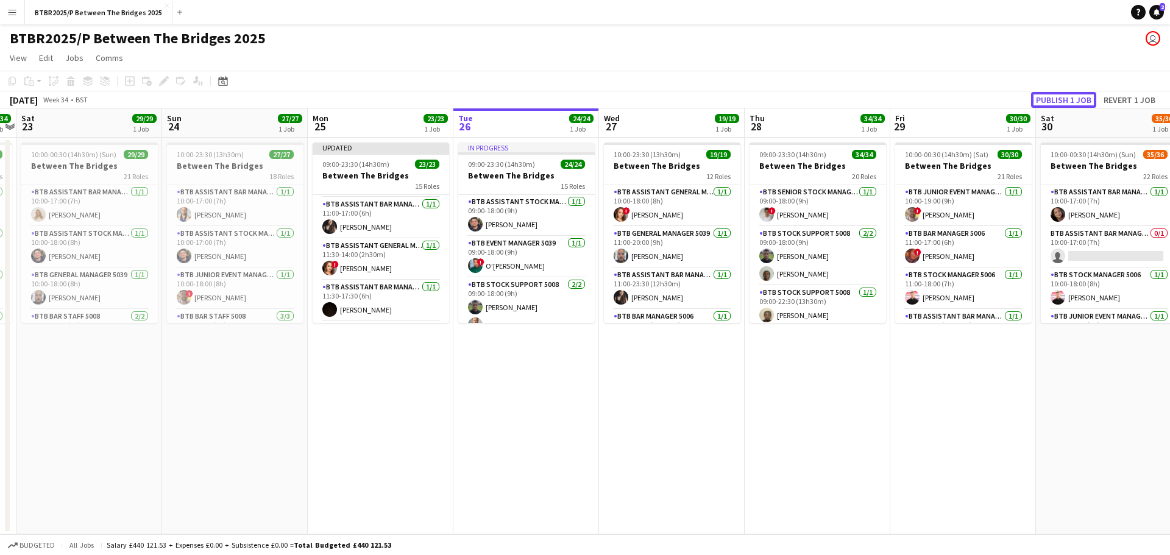
drag, startPoint x: 1048, startPoint y: 99, endPoint x: 1047, endPoint y: 107, distance: 7.9
click at [1048, 99] on button "Publish 1 job" at bounding box center [1063, 100] width 65 height 16
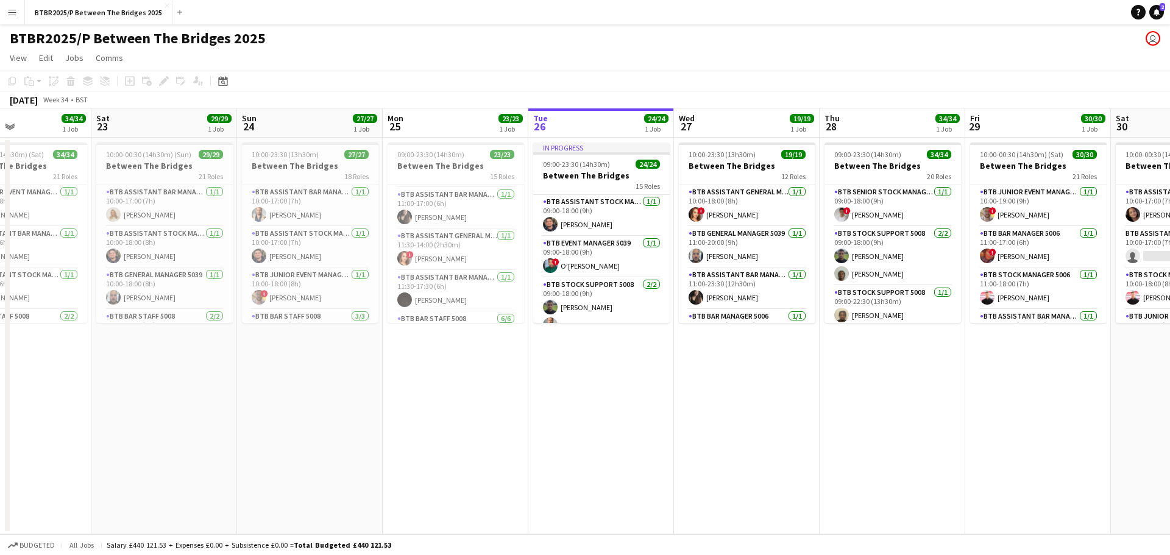
drag, startPoint x: 594, startPoint y: 384, endPoint x: 669, endPoint y: 379, distance: 75.1
click at [669, 379] on app-calendar-viewport "Wed 20 18/18 1 Job Thu 21 31/31 1 Job Fri 22 34/34 1 Job Sat 23 29/29 1 Job Sun…" at bounding box center [585, 321] width 1170 height 426
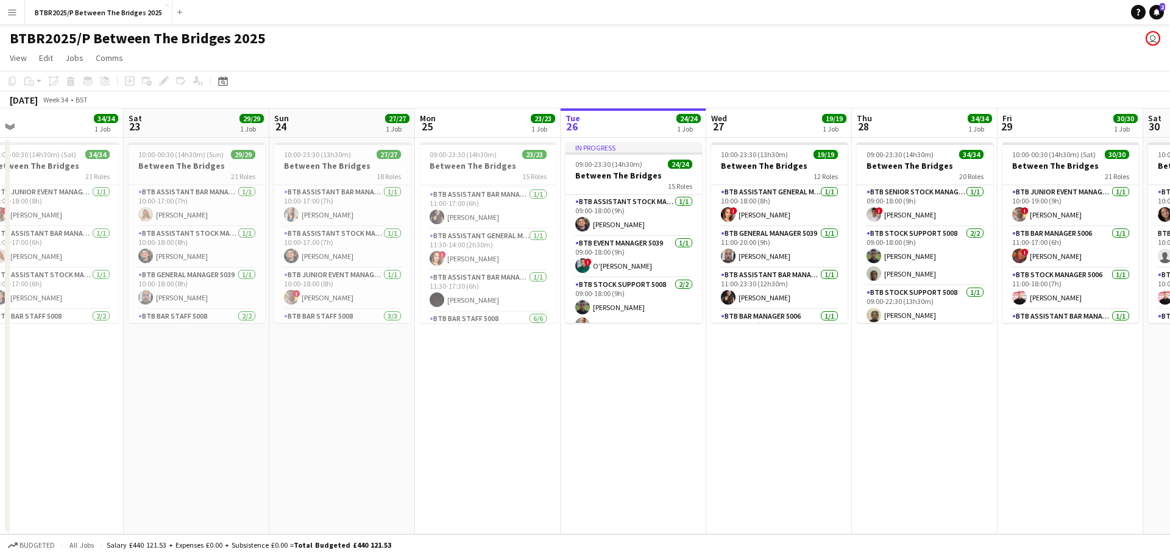
drag, startPoint x: 411, startPoint y: 390, endPoint x: 788, endPoint y: 360, distance: 378.4
click at [788, 360] on app-calendar-viewport "Wed 20 18/18 1 Job Thu 21 31/31 1 Job Fri 22 34/34 1 Job Sat 23 29/29 1 Job Sun…" at bounding box center [585, 321] width 1170 height 426
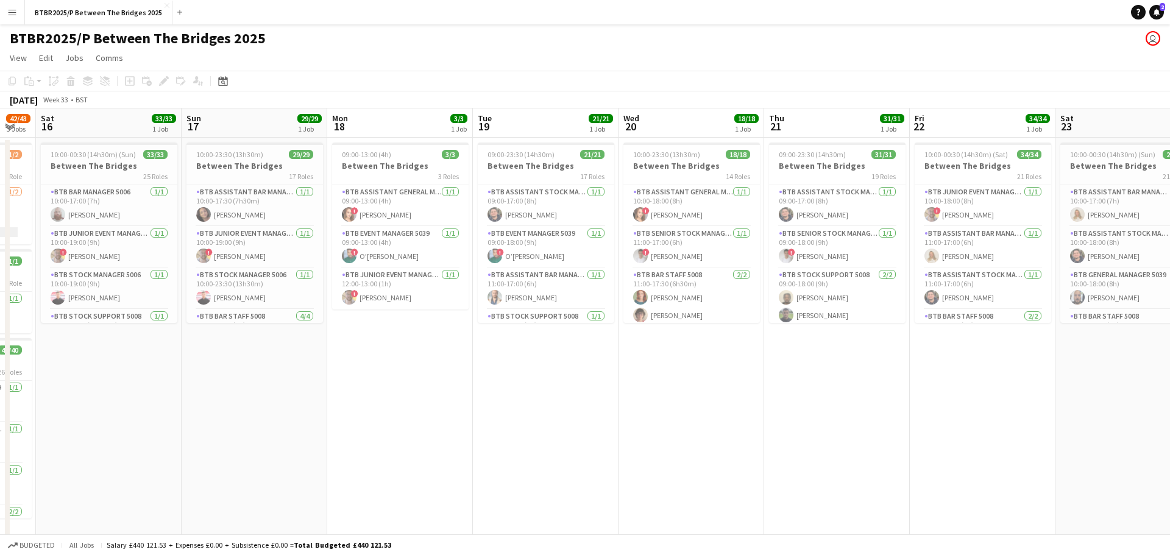
drag, startPoint x: 371, startPoint y: 386, endPoint x: 707, endPoint y: 363, distance: 337.2
click at [908, 335] on app-calendar-viewport "Thu 14 Fri 15 42/43 3 Jobs Sat 16 33/33 1 Job Sun 17 29/29 1 Job Mon 18 3/3 1 J…" at bounding box center [585, 326] width 1170 height 436
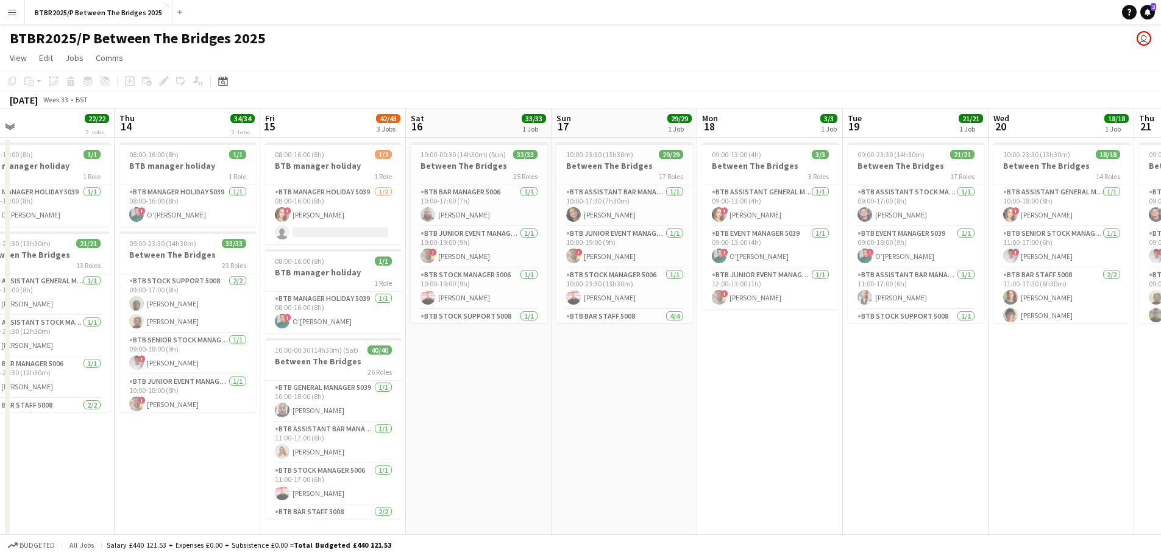
drag, startPoint x: 358, startPoint y: 411, endPoint x: 682, endPoint y: 377, distance: 325.3
click at [682, 377] on app-calendar-viewport "Mon 11 8/8 1 Job Tue 12 20/20 1 Job Wed 13 22/22 2 Jobs Thu 14 34/34 2 Jobs Fri…" at bounding box center [580, 326] width 1161 height 436
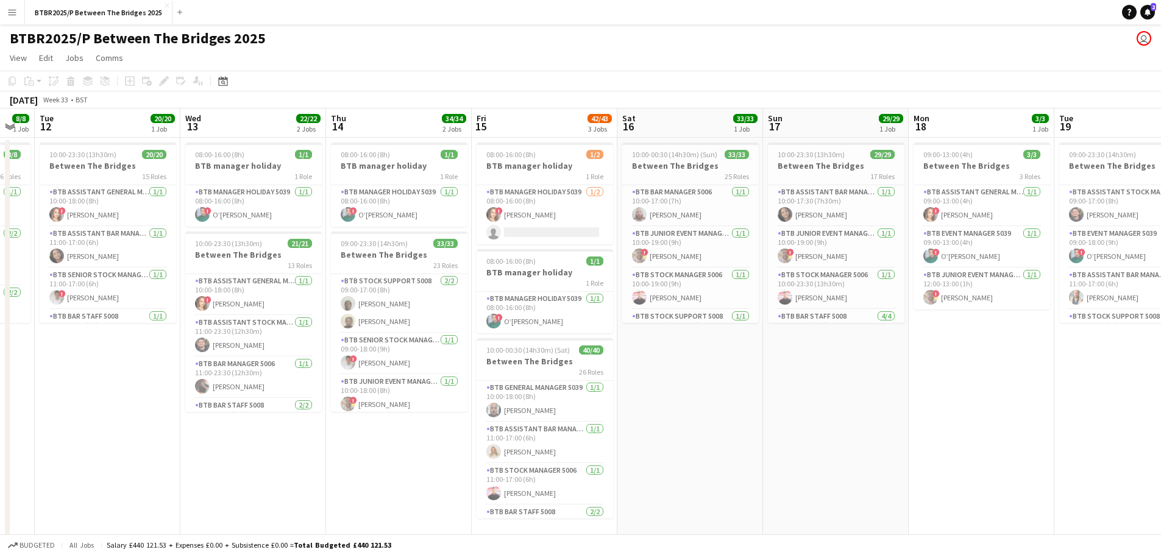
drag, startPoint x: 494, startPoint y: 400, endPoint x: 612, endPoint y: 386, distance: 118.4
click at [612, 386] on app-calendar-viewport "Sun 10 28/28 1 Job Mon 11 8/8 1 Job Tue 12 20/20 1 Job Wed 13 22/22 2 Jobs Thu …" at bounding box center [580, 326] width 1161 height 436
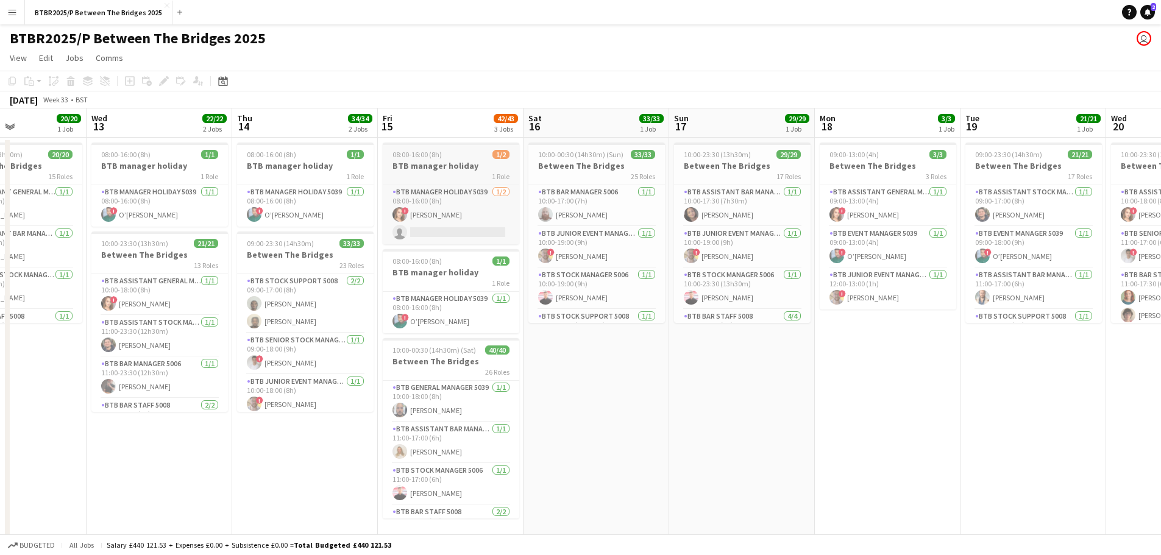
click at [432, 153] on span "08:00-16:00 (8h)" at bounding box center [416, 154] width 49 height 9
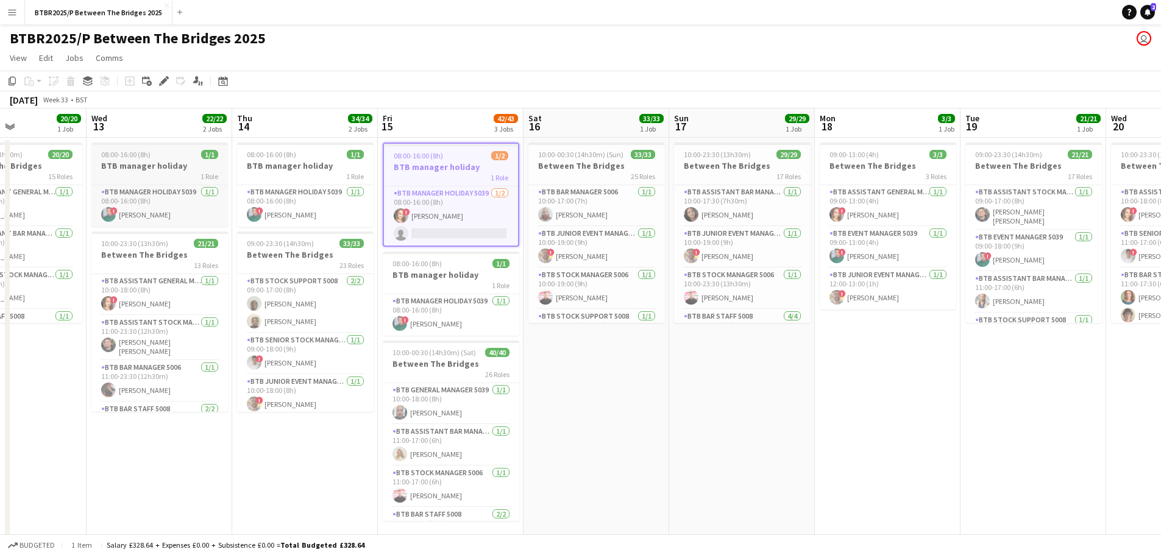
click at [170, 155] on div "08:00-16:00 (8h) 1/1" at bounding box center [159, 154] width 136 height 9
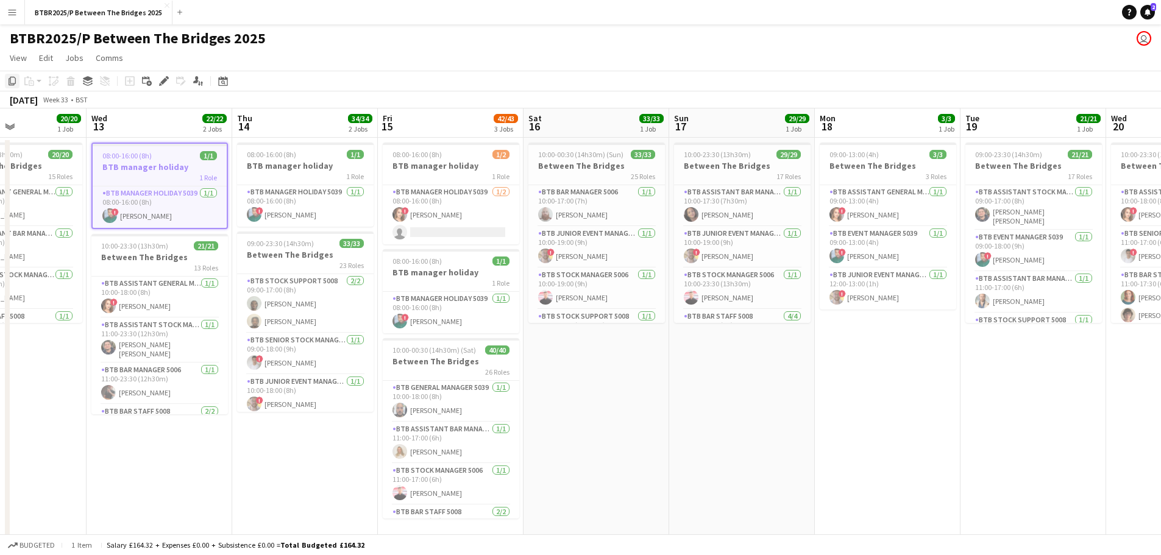
click at [15, 81] on icon "Copy" at bounding box center [12, 81] width 10 height 10
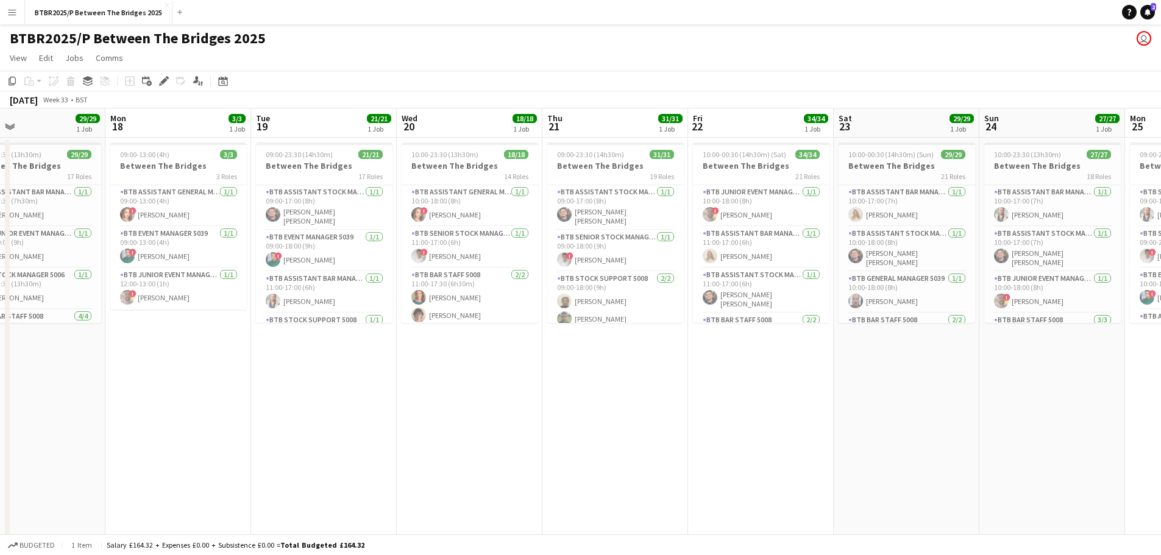
drag, startPoint x: 909, startPoint y: 412, endPoint x: 183, endPoint y: 423, distance: 725.2
click at [175, 423] on app-calendar-viewport "Thu 14 34/34 2 Jobs Fri 15 42/43 3 Jobs Sat 16 33/33 1 Job Sun 17 29/29 1 Job M…" at bounding box center [580, 326] width 1161 height 436
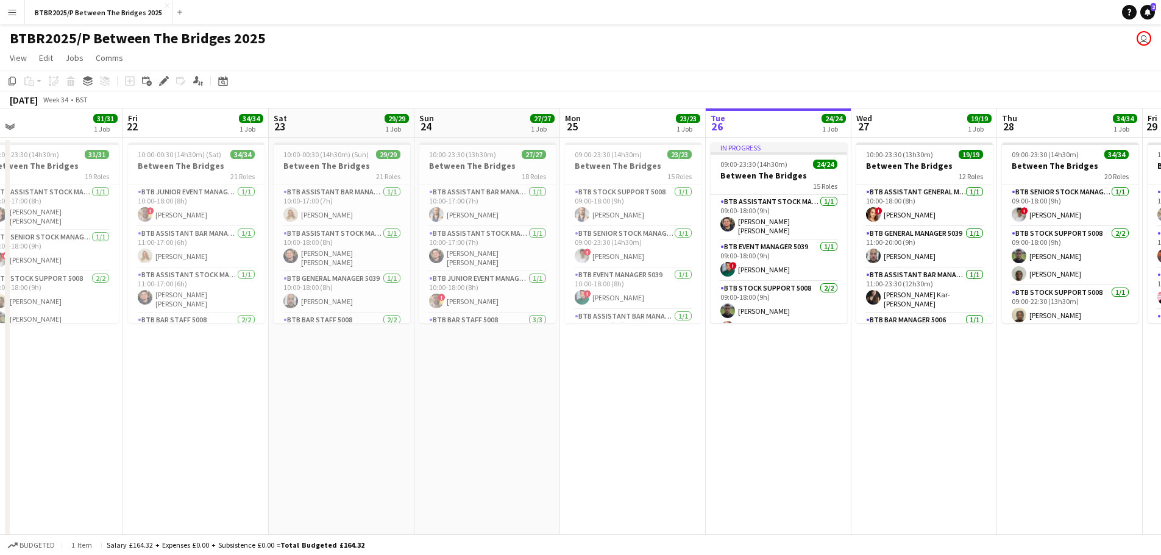
drag, startPoint x: 834, startPoint y: 412, endPoint x: 292, endPoint y: 430, distance: 541.4
click at [292, 430] on app-calendar-viewport "Mon 18 3/3 1 Job Tue 19 21/21 1 Job Wed 20 18/18 1 Job Thu 21 31/31 1 Job Fri 2…" at bounding box center [580, 326] width 1161 height 436
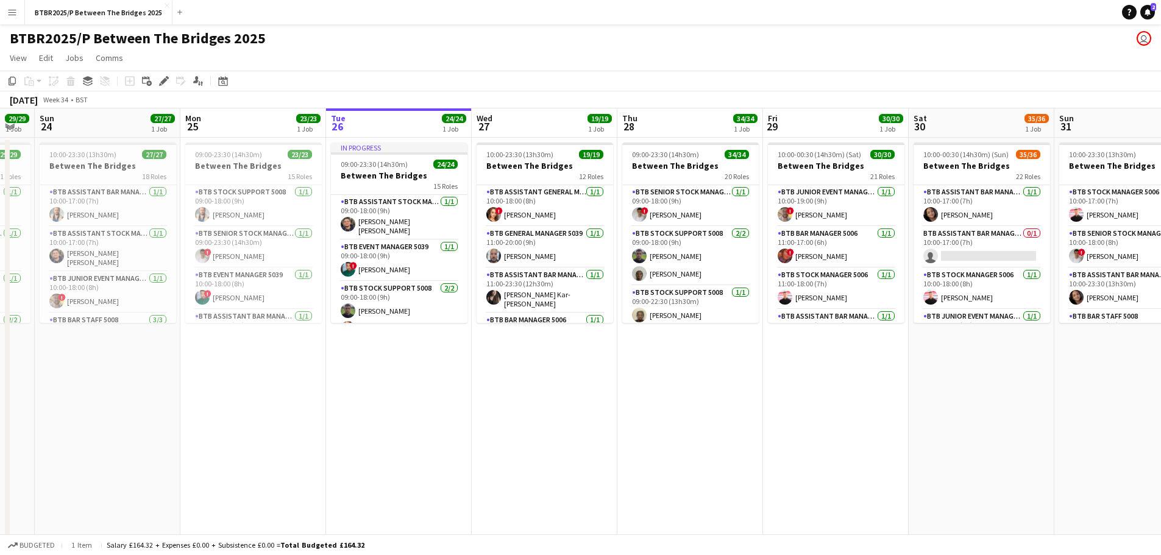
drag, startPoint x: 781, startPoint y: 425, endPoint x: 400, endPoint y: 427, distance: 381.5
click at [400, 427] on app-calendar-viewport "Wed 20 18/18 1 Job Thu 21 31/31 1 Job Fri 22 34/34 1 Job Sat 23 29/29 1 Job Sun…" at bounding box center [580, 326] width 1161 height 436
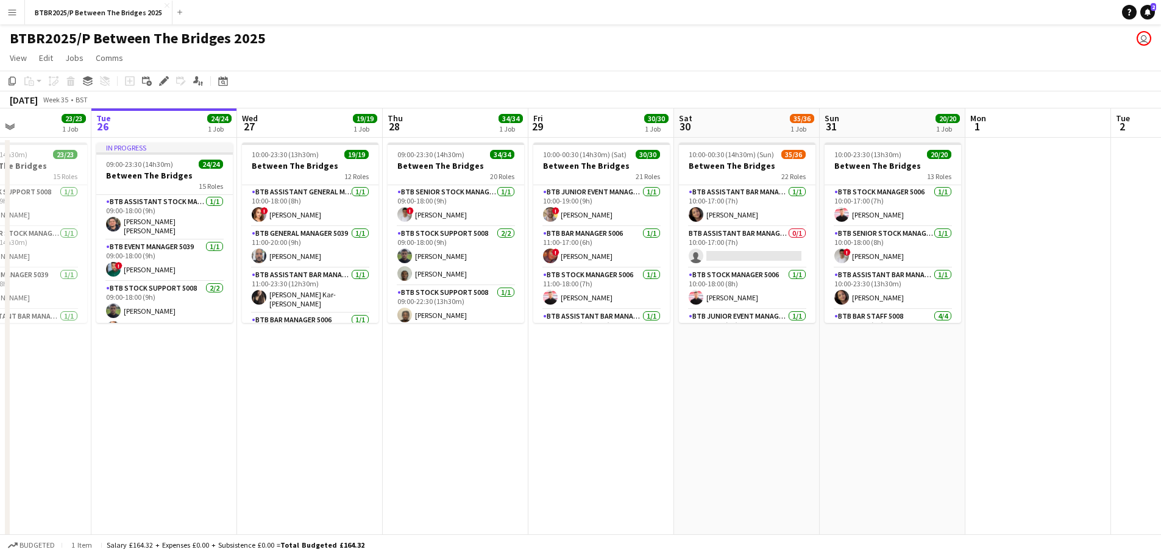
scroll to position [0, 515]
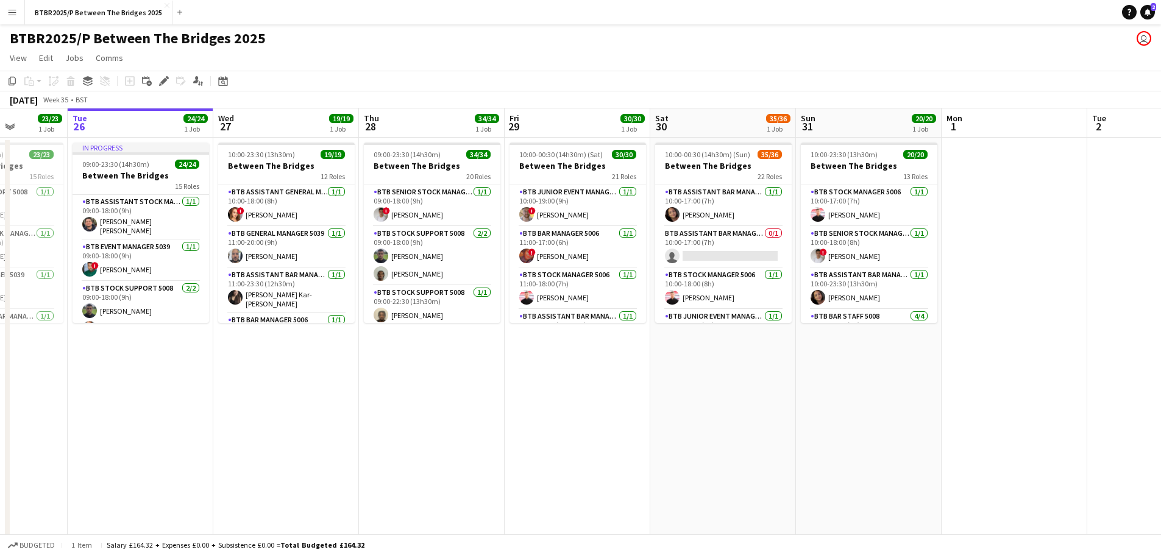
drag, startPoint x: 800, startPoint y: 417, endPoint x: 556, endPoint y: 417, distance: 244.3
click at [556, 417] on app-calendar-viewport "Fri 22 34/34 1 Job Sat 23 29/29 1 Job Sun 24 27/27 1 Job Mon 25 23/23 1 Job Tue…" at bounding box center [580, 326] width 1161 height 436
click at [458, 343] on app-date-cell "09:00-23:30 (14h30m) 34/34 Between The Bridges 20 Roles BTB Senior Stock Manage…" at bounding box center [432, 341] width 146 height 407
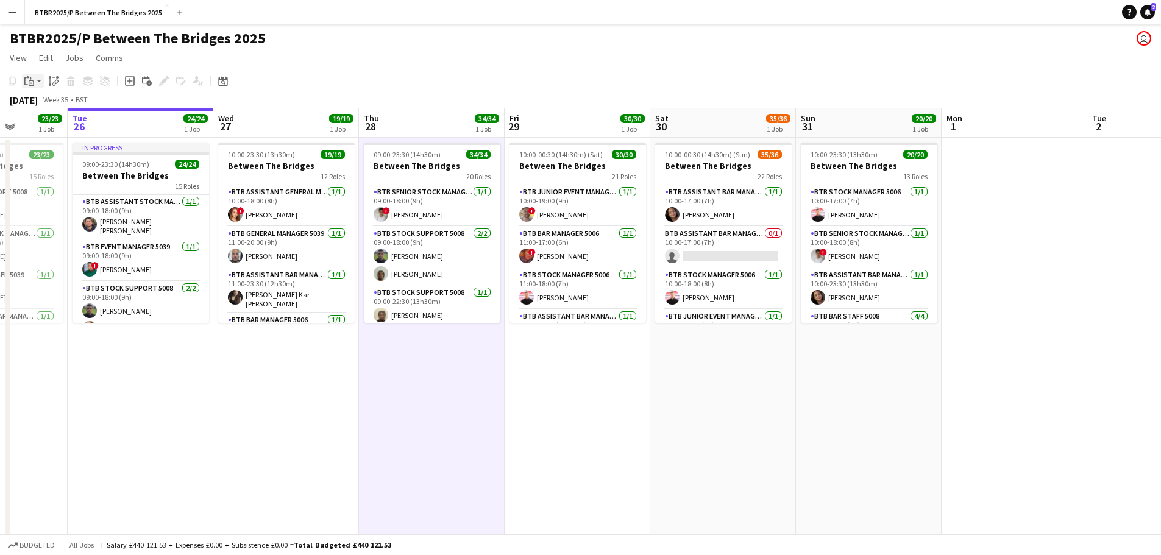
click at [26, 76] on icon "Paste" at bounding box center [29, 81] width 10 height 10
click at [41, 109] on link "Paste Ctrl+V" at bounding box center [89, 104] width 115 height 11
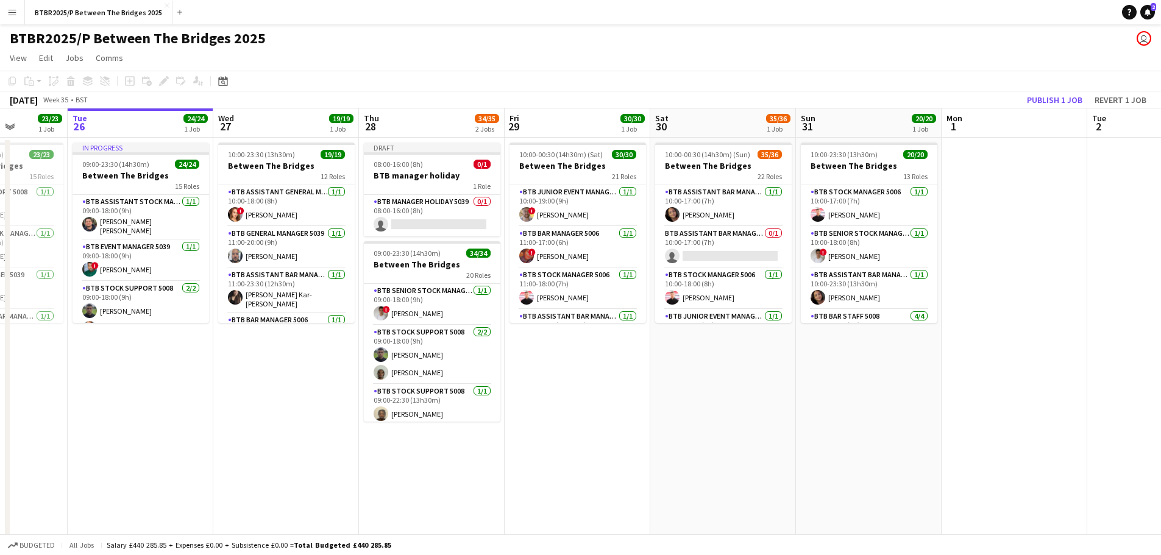
click at [566, 349] on app-date-cell "10:00-00:30 (14h30m) (Sat) 30/30 Between The Bridges 21 Roles BTB Junior Event …" at bounding box center [578, 341] width 146 height 407
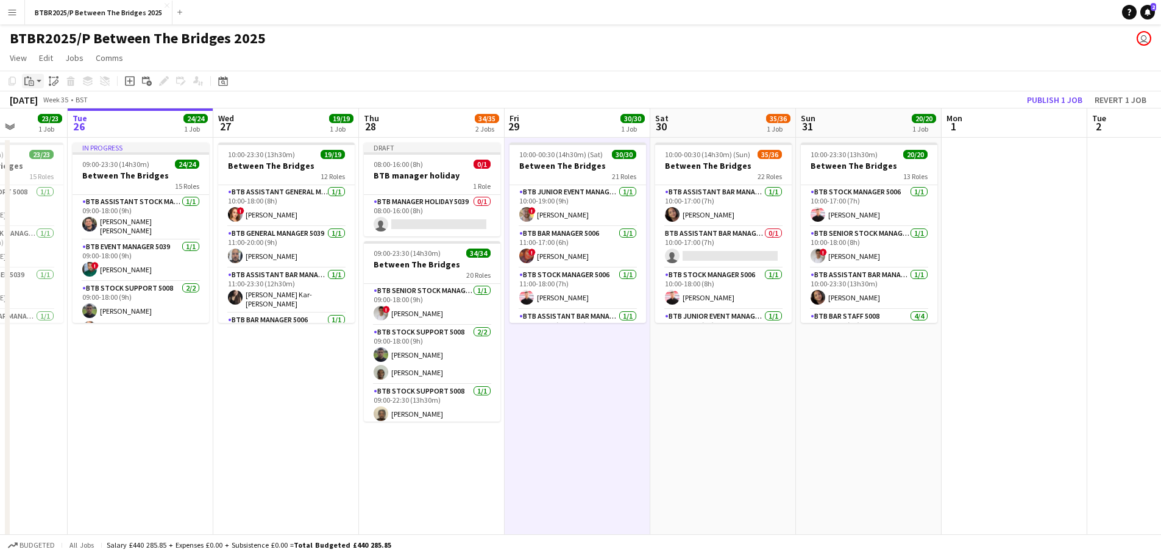
click at [32, 79] on icon "Paste" at bounding box center [29, 81] width 10 height 10
click at [59, 104] on link "Paste Ctrl+V" at bounding box center [89, 104] width 115 height 11
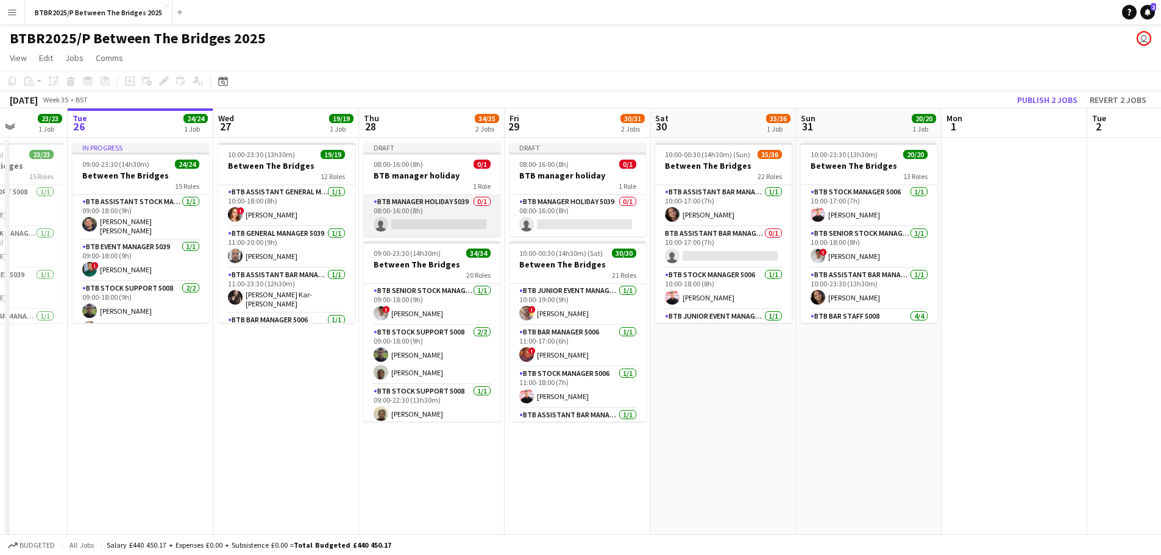
click at [393, 224] on app-card-role "BTB Manager Holiday 5039 0/1 08:00-16:00 (8h) single-neutral-actions" at bounding box center [432, 215] width 136 height 41
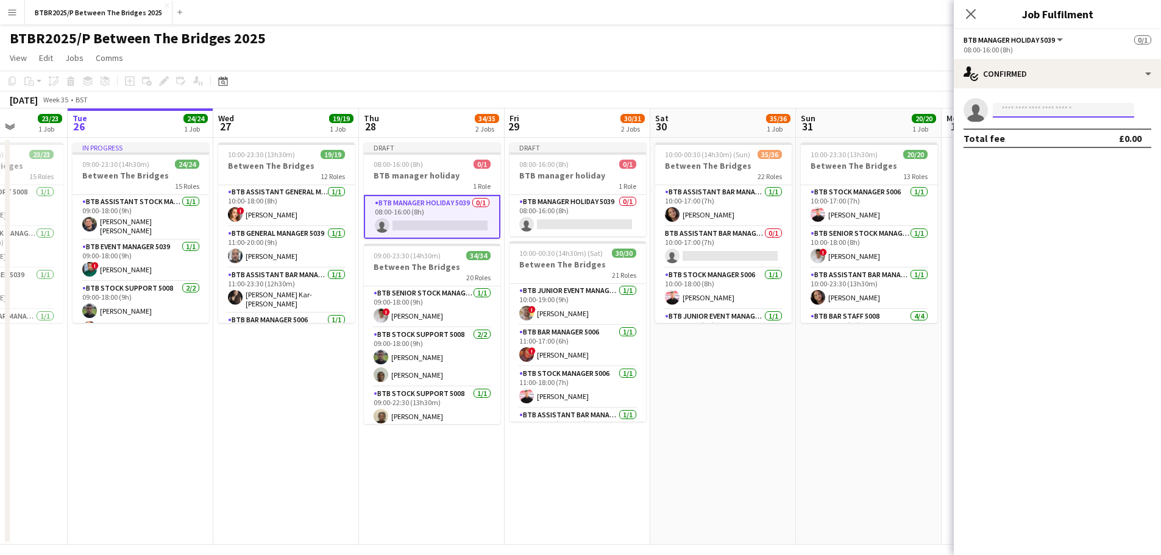
click at [1068, 110] on input at bounding box center [1063, 110] width 141 height 15
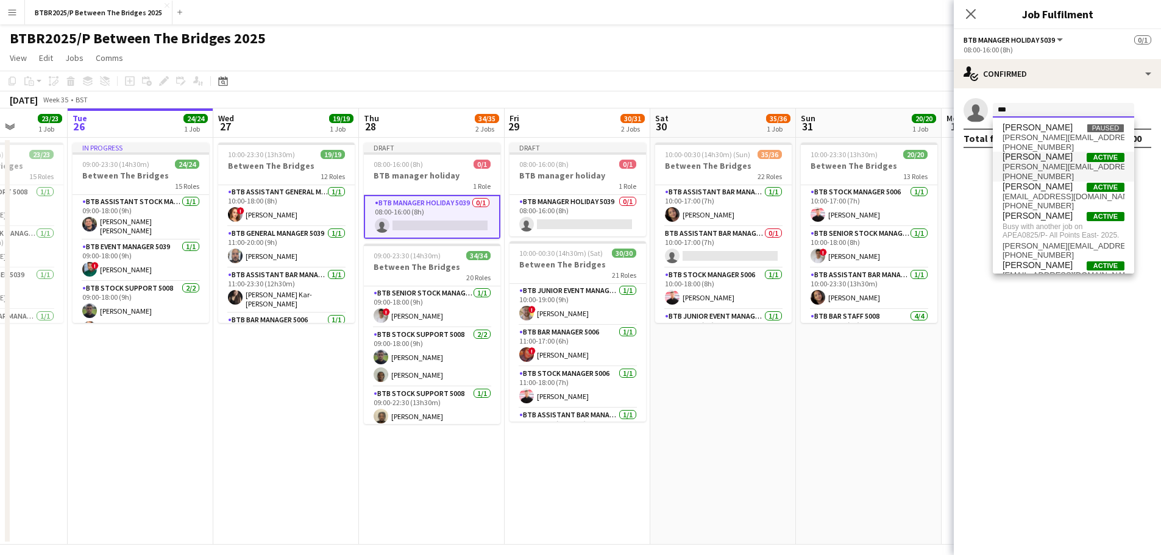
type input "***"
click at [1058, 161] on span "[PERSON_NAME] Active" at bounding box center [1063, 157] width 122 height 10
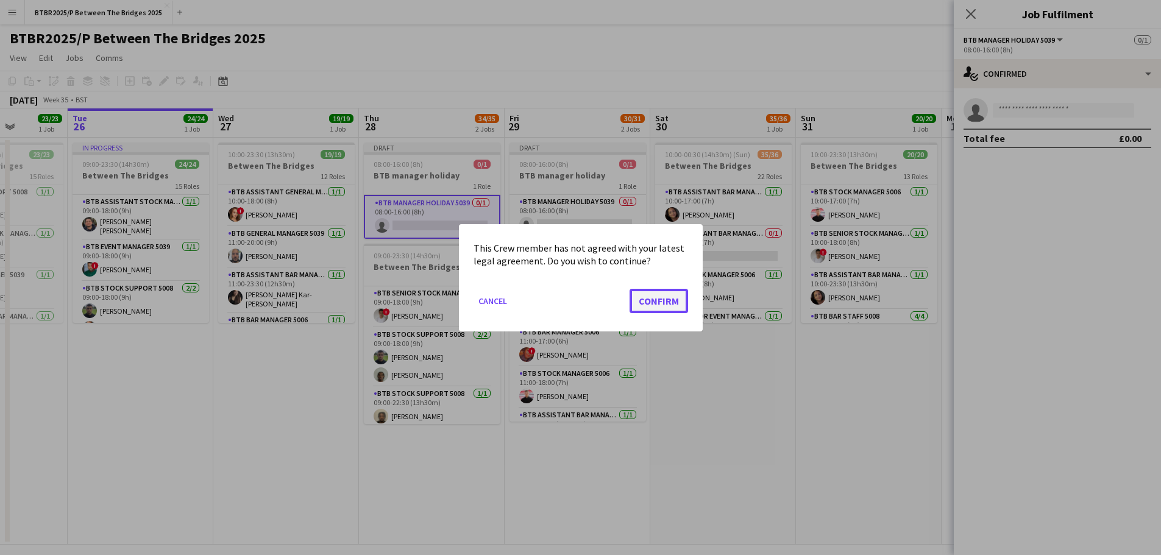
click at [670, 299] on button "Confirm" at bounding box center [658, 300] width 58 height 24
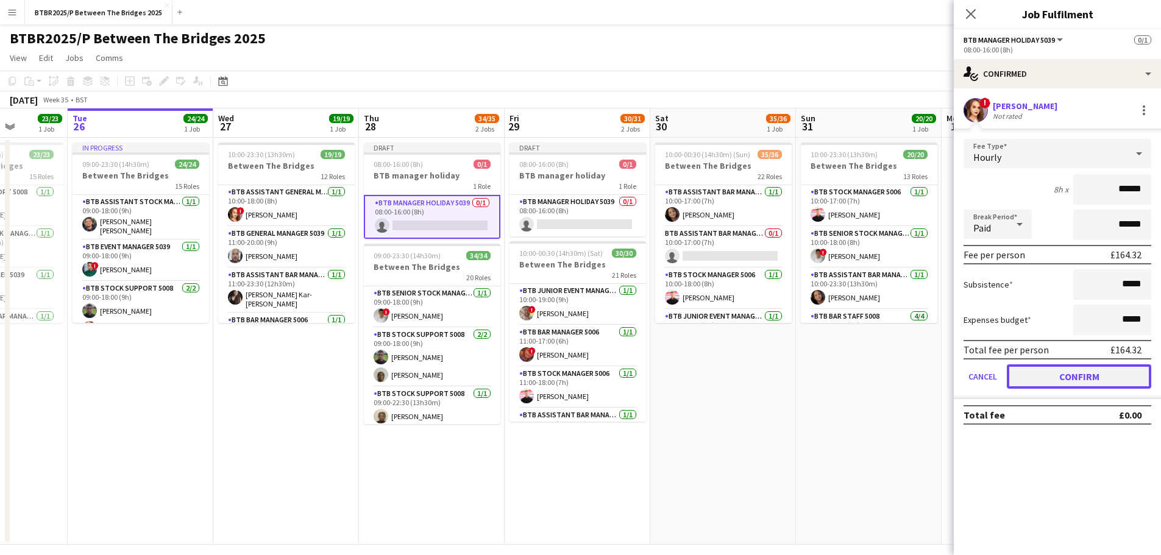
click at [1016, 372] on button "Confirm" at bounding box center [1079, 376] width 144 height 24
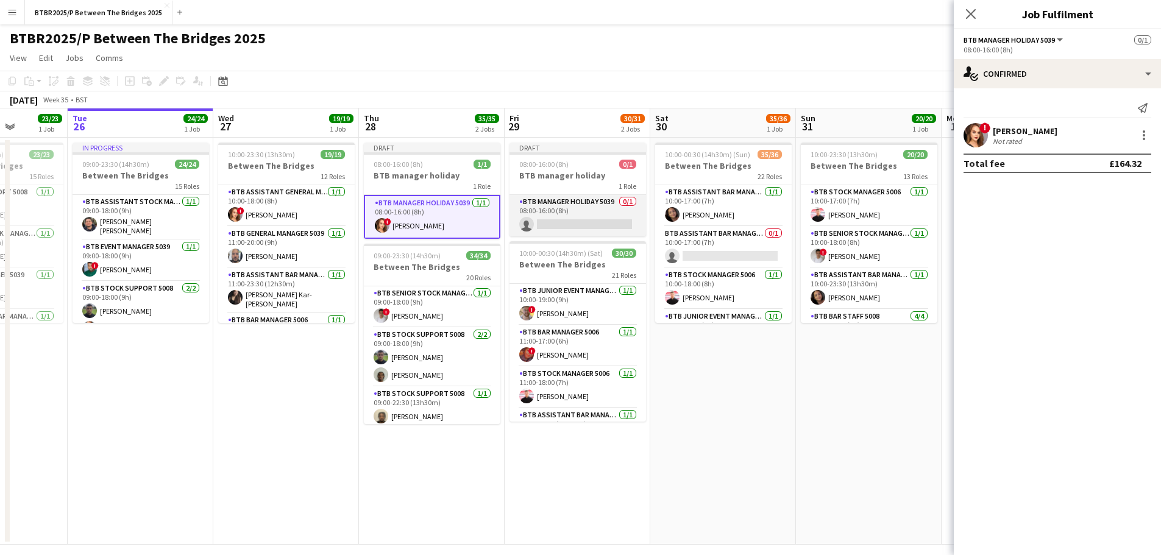
click at [561, 215] on app-card-role "BTB Manager Holiday 5039 0/1 08:00-16:00 (8h) single-neutral-actions" at bounding box center [577, 215] width 136 height 41
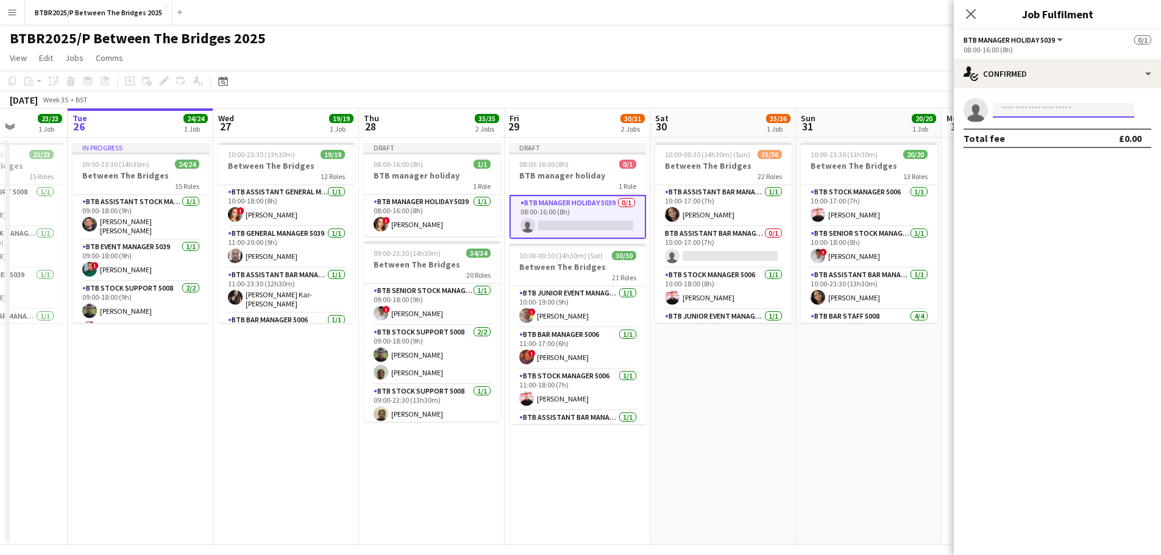
click at [1006, 112] on input at bounding box center [1063, 110] width 141 height 15
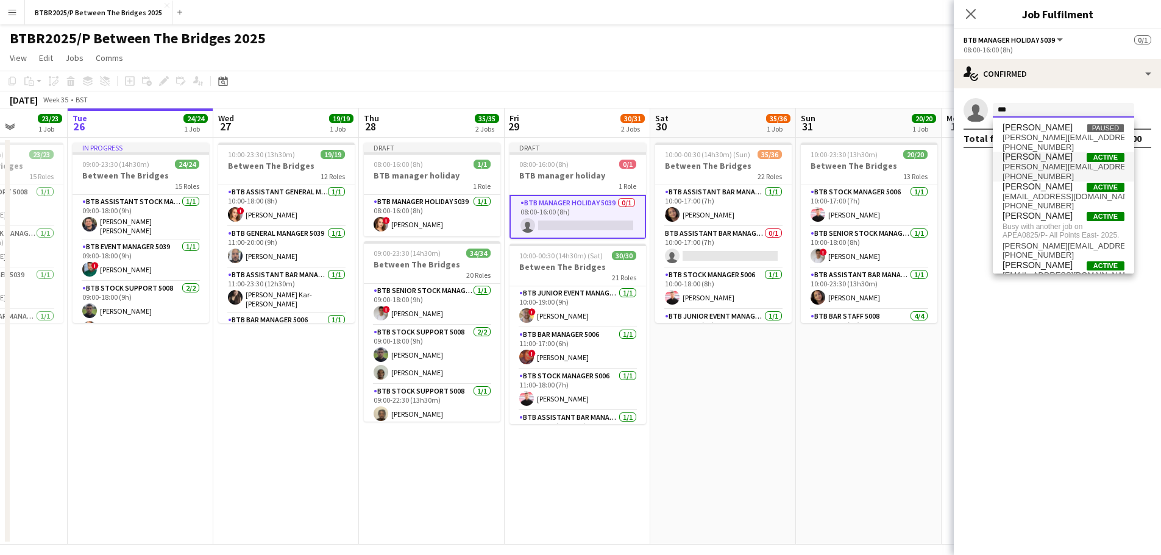
type input "***"
click at [1020, 165] on span "[PERSON_NAME][EMAIL_ADDRESS][DOMAIN_NAME]" at bounding box center [1063, 167] width 122 height 10
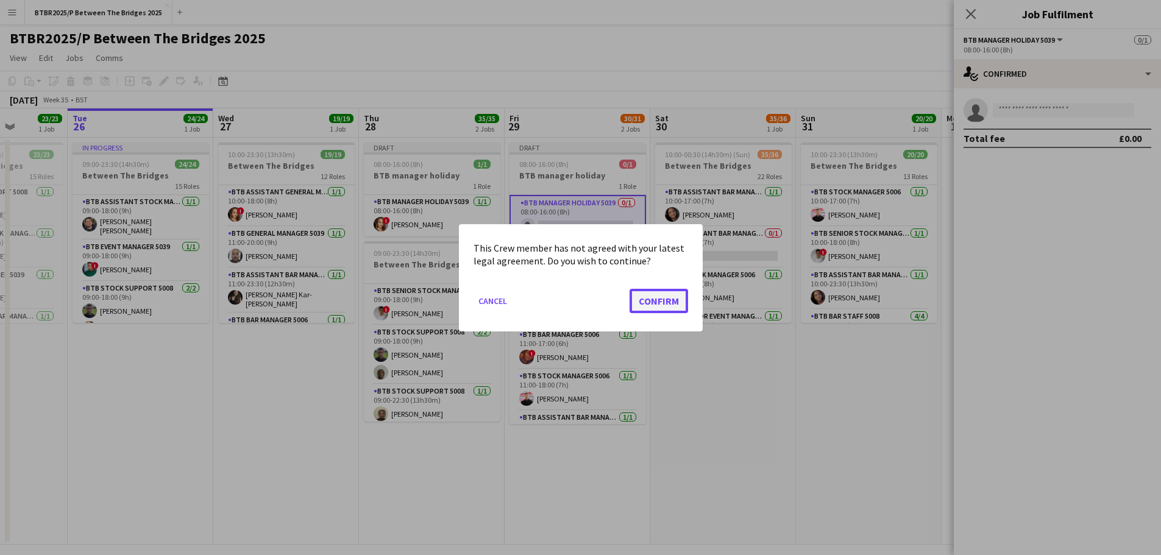
click at [677, 296] on button "Confirm" at bounding box center [658, 300] width 58 height 24
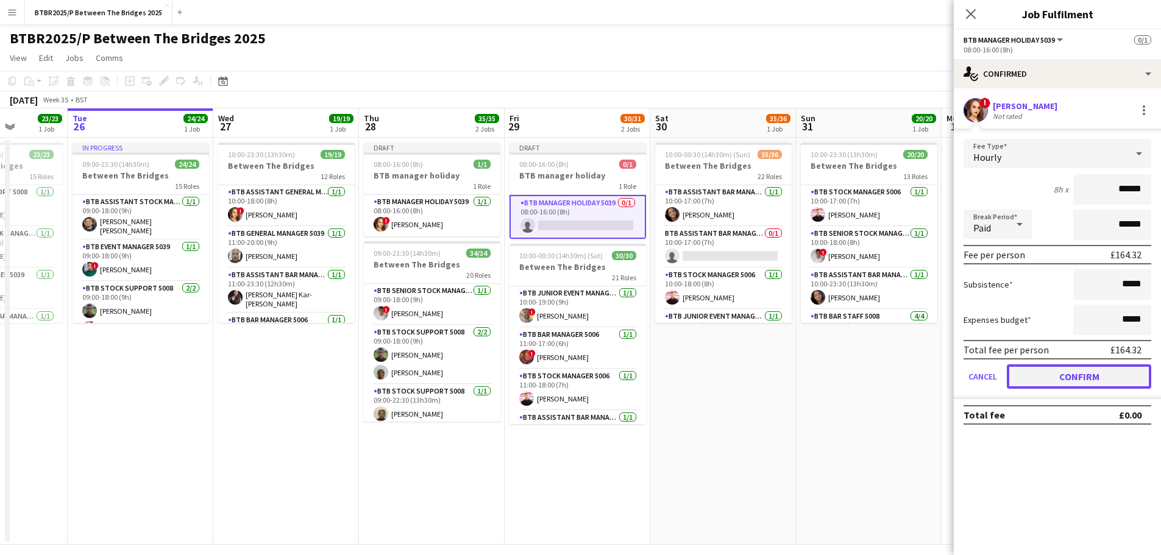
click at [1033, 374] on button "Confirm" at bounding box center [1079, 376] width 144 height 24
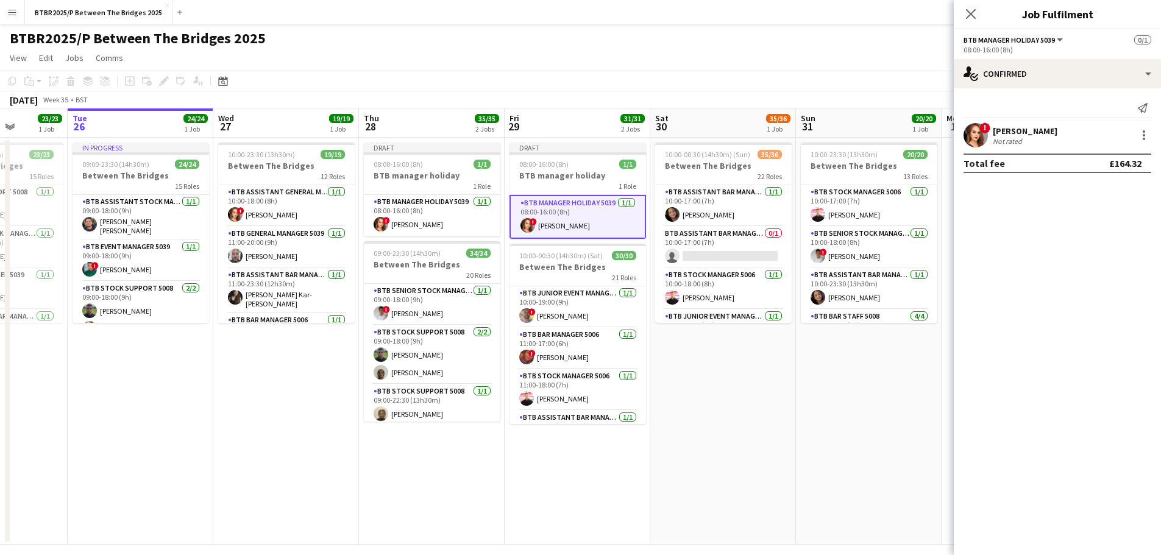
click at [800, 38] on div "BTBR2025/P Between The Bridges 2025 user" at bounding box center [580, 35] width 1161 height 23
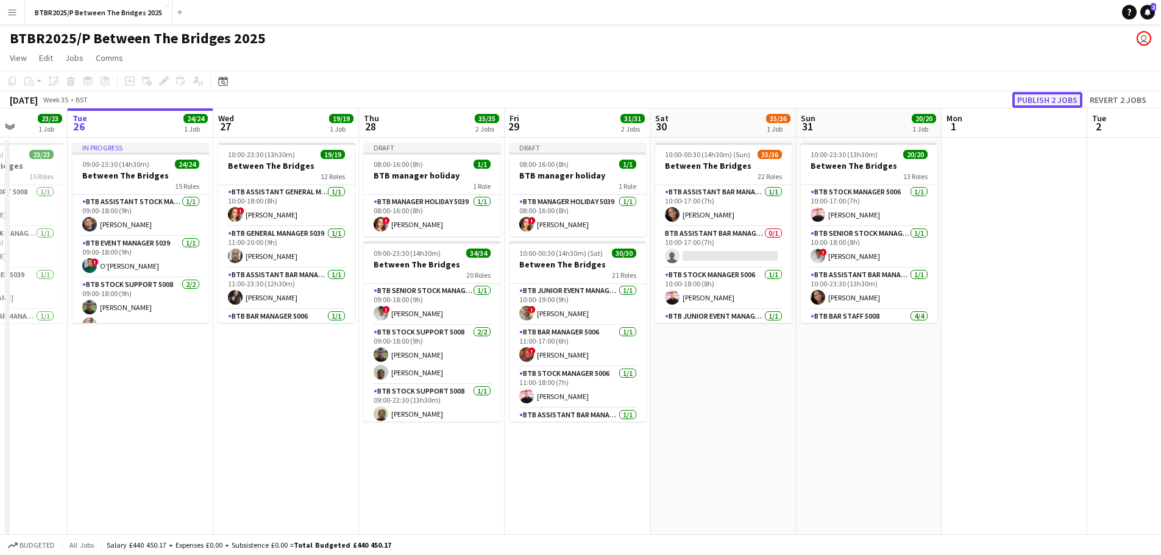
click at [1032, 99] on button "Publish 2 jobs" at bounding box center [1047, 100] width 70 height 16
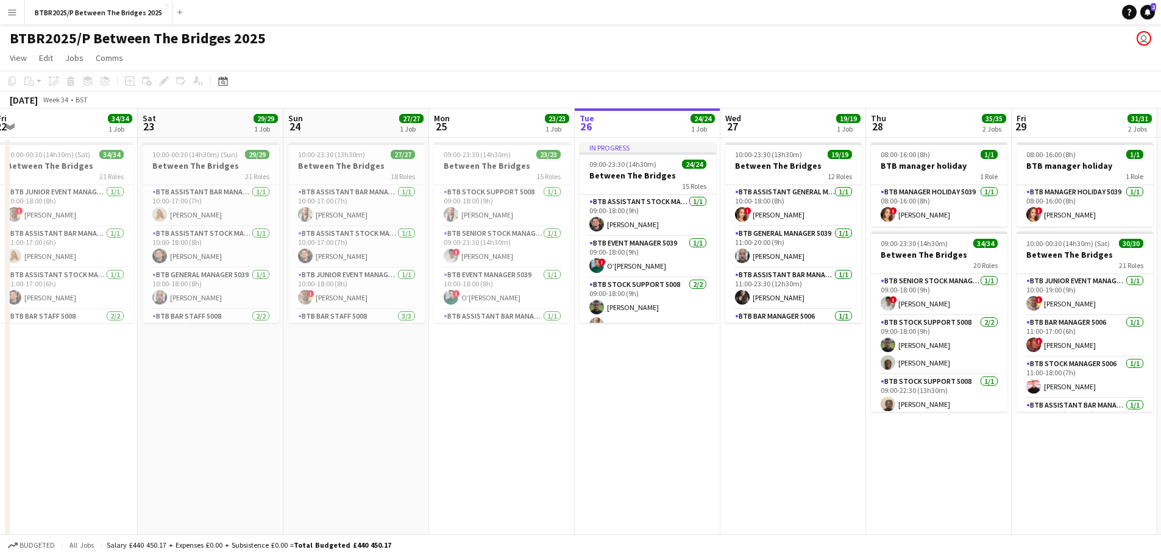
drag, startPoint x: 282, startPoint y: 453, endPoint x: 791, endPoint y: 419, distance: 510.0
click at [791, 419] on app-calendar-viewport "Wed 20 18/18 1 Job Thu 21 31/31 1 Job Fri 22 34/34 1 Job Sat 23 29/29 1 Job Sun…" at bounding box center [580, 326] width 1161 height 436
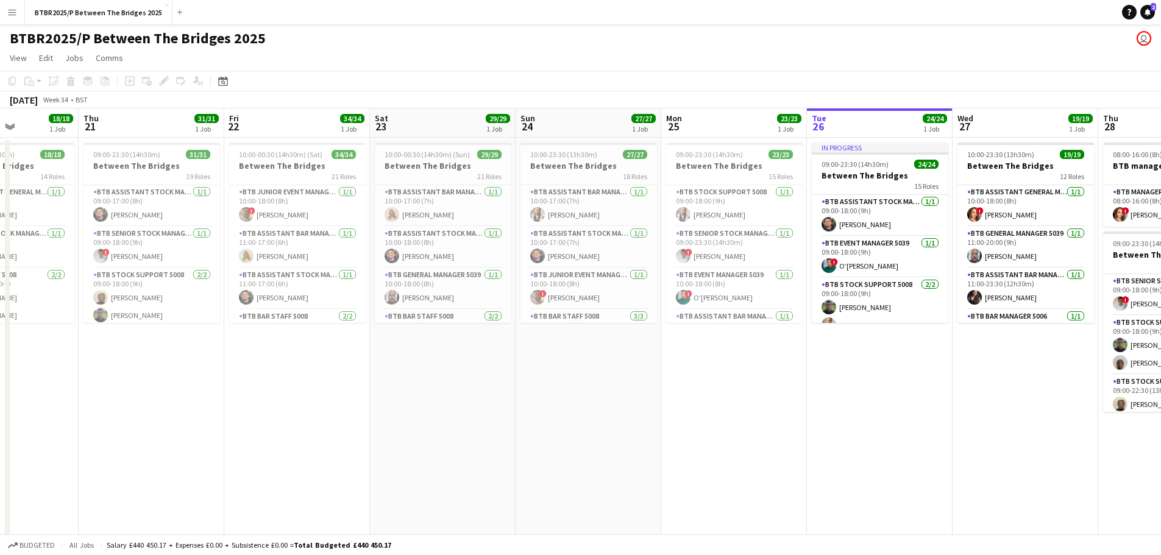
drag, startPoint x: 367, startPoint y: 458, endPoint x: 743, endPoint y: 423, distance: 377.6
click at [743, 423] on app-calendar-viewport "Mon 18 3/3 1 Job Tue 19 21/21 1 Job Wed 20 18/18 1 Job Thu 21 31/31 1 Job Fri 2…" at bounding box center [580, 326] width 1161 height 436
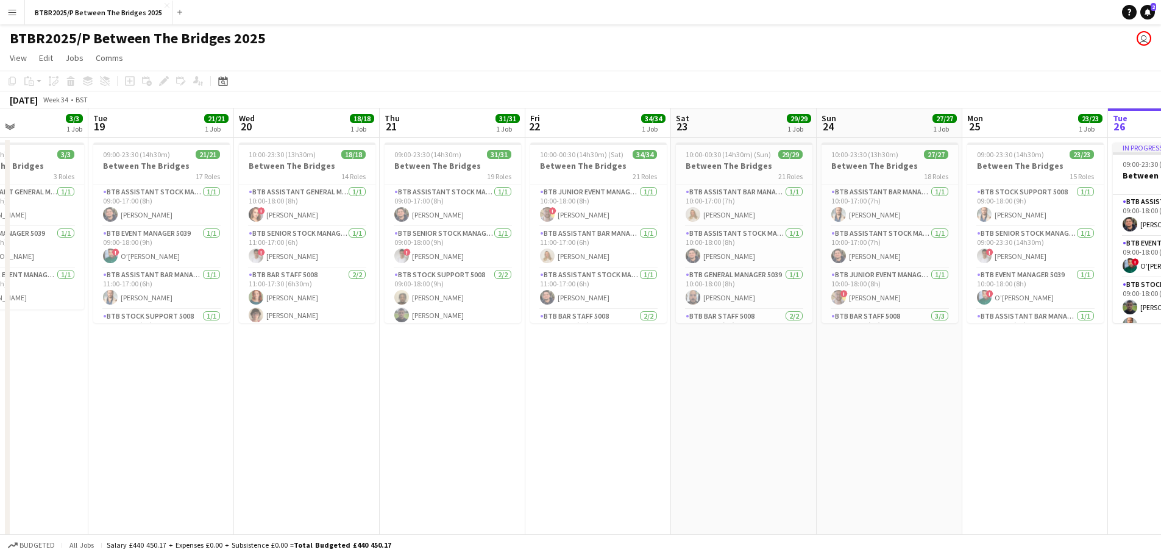
drag, startPoint x: 438, startPoint y: 436, endPoint x: 593, endPoint y: 419, distance: 156.3
click at [593, 419] on app-calendar-viewport "Sat 16 33/33 1 Job Sun 17 29/29 1 Job Mon 18 3/3 1 Job Tue 19 21/21 1 Job Wed 2…" at bounding box center [580, 326] width 1161 height 436
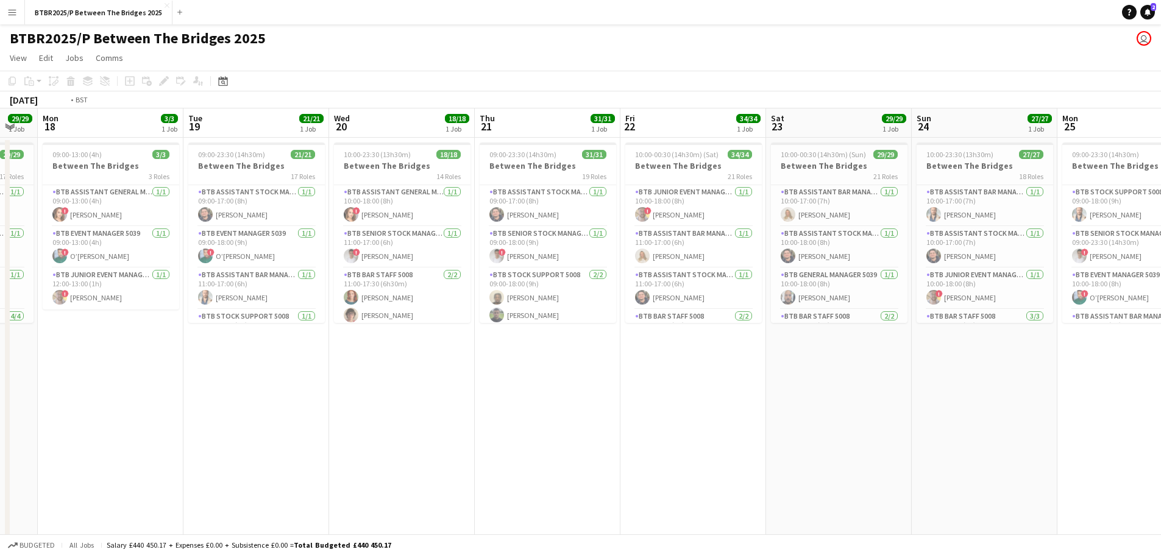
drag, startPoint x: 341, startPoint y: 360, endPoint x: 583, endPoint y: 351, distance: 242.1
click at [583, 351] on app-calendar-viewport "Sat 16 33/33 1 Job Sun 17 29/29 1 Job Mon 18 3/3 1 Job Tue 19 21/21 1 Job Wed 2…" at bounding box center [580, 326] width 1161 height 436
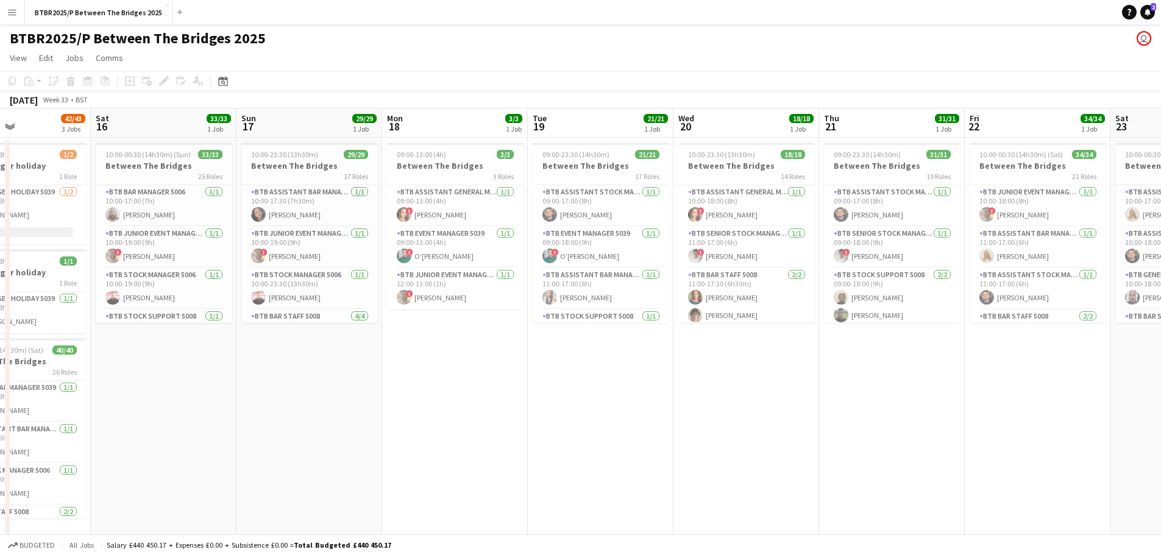
scroll to position [0, 384]
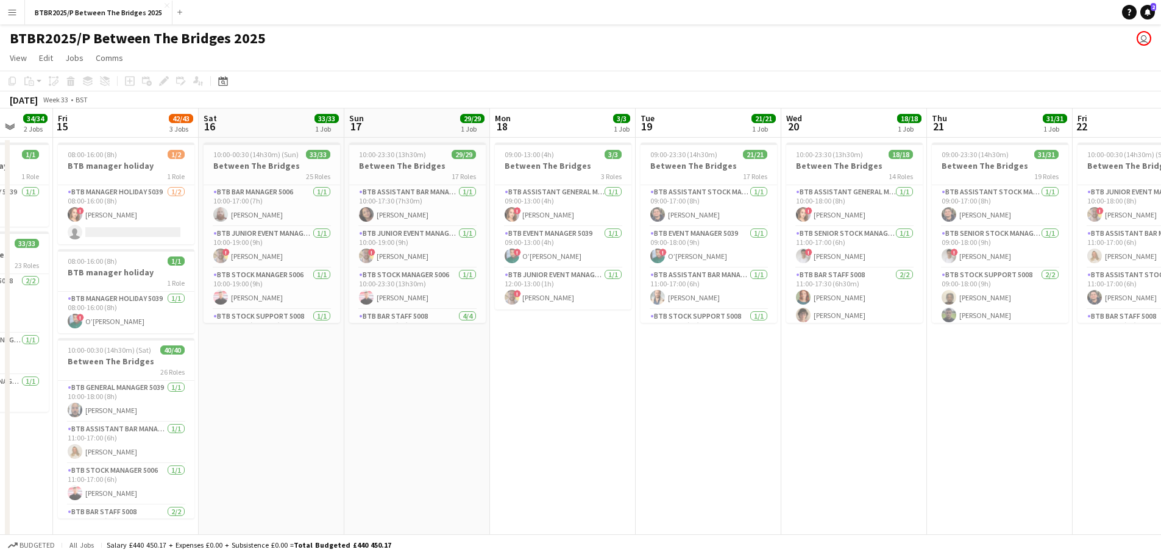
drag, startPoint x: 283, startPoint y: 335, endPoint x: 578, endPoint y: 300, distance: 296.4
click at [578, 300] on app-calendar-viewport "Tue 12 20/20 1 Job Wed 13 22/22 2 Jobs Thu 14 34/34 2 Jobs Fri 15 42/43 3 Jobs …" at bounding box center [580, 326] width 1161 height 436
click at [118, 279] on div "1 Role" at bounding box center [126, 283] width 136 height 10
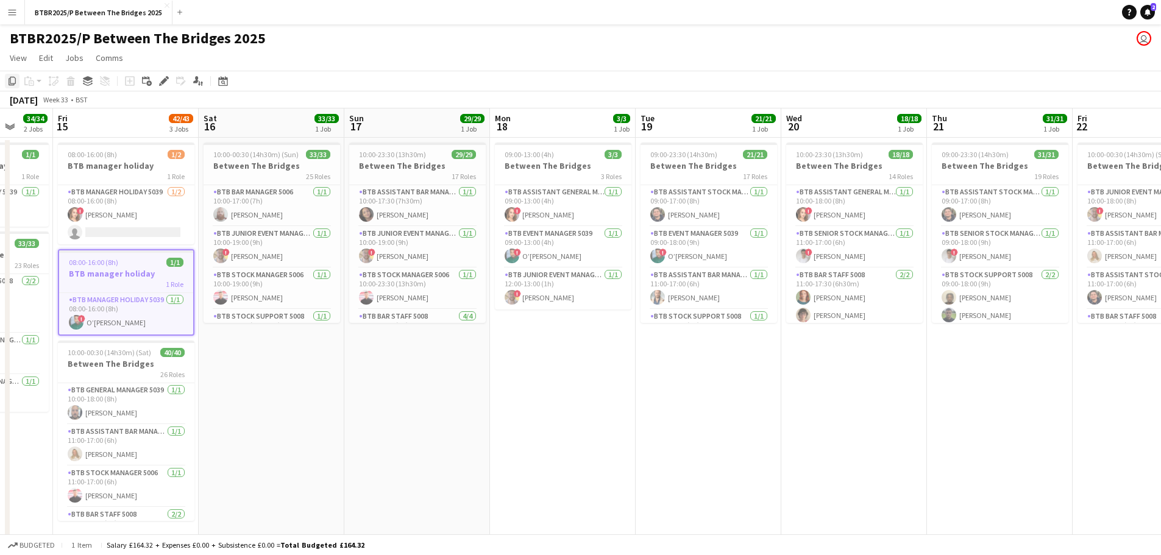
click at [10, 81] on icon "Copy" at bounding box center [12, 81] width 10 height 10
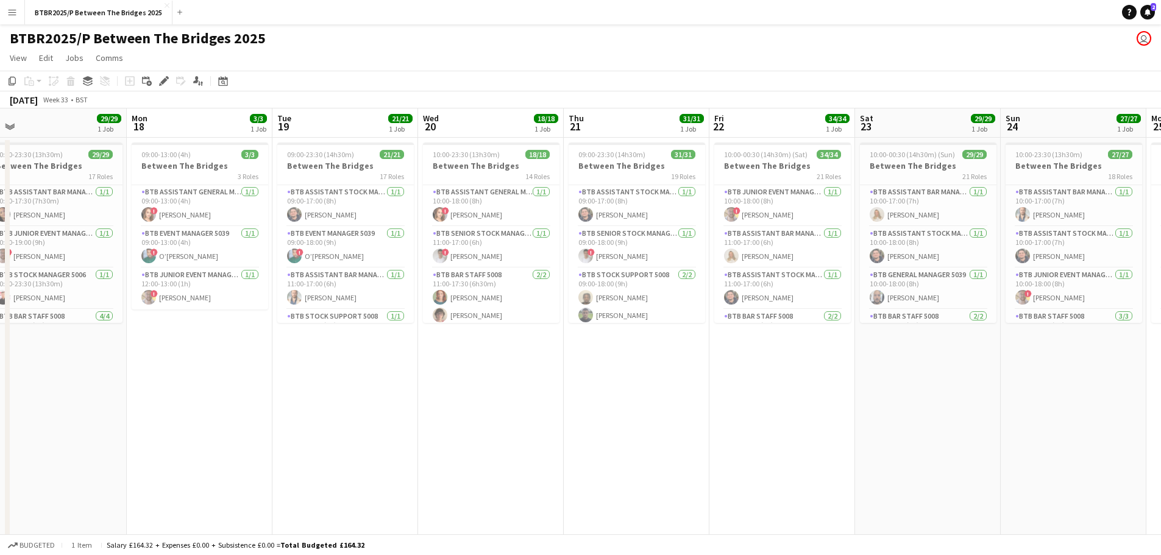
drag, startPoint x: 760, startPoint y: 391, endPoint x: 395, endPoint y: 405, distance: 365.3
click at [395, 405] on app-calendar-viewport "Thu 14 34/34 2 Jobs Fri 15 42/43 3 Jobs Sat 16 33/33 1 Job Sun 17 29/29 1 Job M…" at bounding box center [580, 326] width 1161 height 436
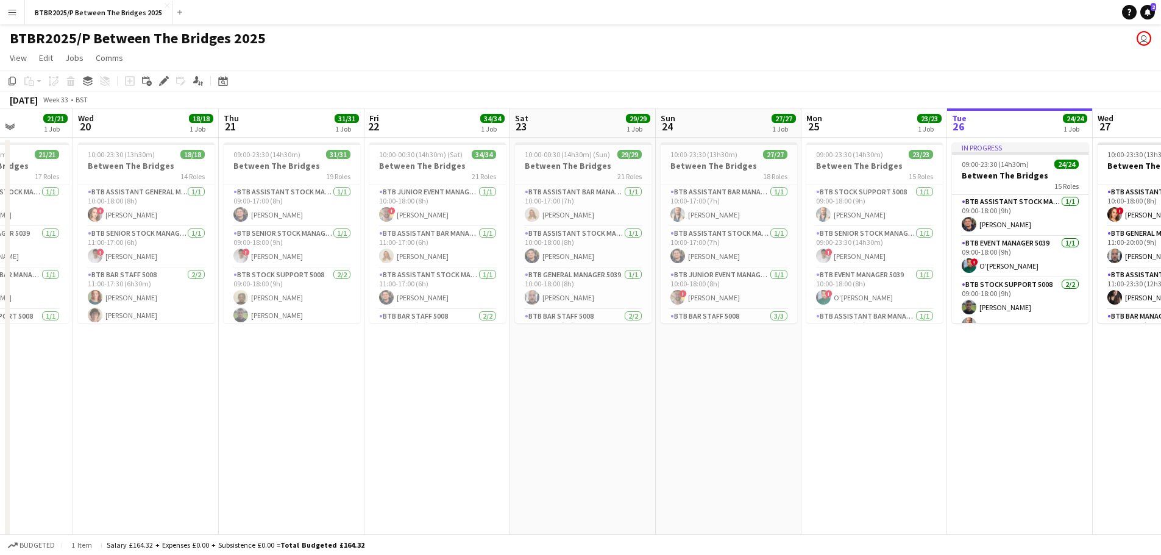
drag, startPoint x: 690, startPoint y: 396, endPoint x: 348, endPoint y: 395, distance: 342.5
click at [347, 396] on app-calendar-viewport "Sat 16 33/33 1 Job Sun 17 29/29 1 Job Mon 18 3/3 1 Job Tue 19 21/21 1 Job Wed 2…" at bounding box center [580, 326] width 1161 height 436
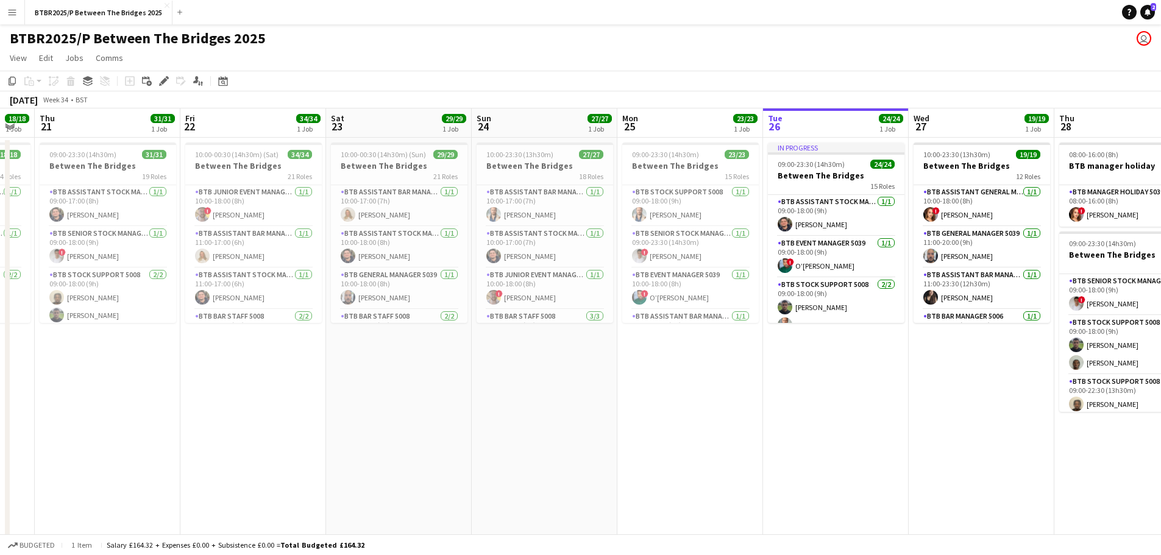
scroll to position [0, 403]
drag, startPoint x: 548, startPoint y: 394, endPoint x: 444, endPoint y: 396, distance: 104.8
click at [444, 396] on app-calendar-viewport "Mon 18 3/3 1 Job Tue 19 21/21 1 Job Wed 20 18/18 1 Job Thu 21 31/31 1 Job Fri 2…" at bounding box center [580, 326] width 1161 height 436
click at [271, 363] on app-date-cell "10:00-00:30 (14h30m) (Sat) 34/34 Between The Bridges 21 Roles BTB Junior Event …" at bounding box center [252, 341] width 146 height 407
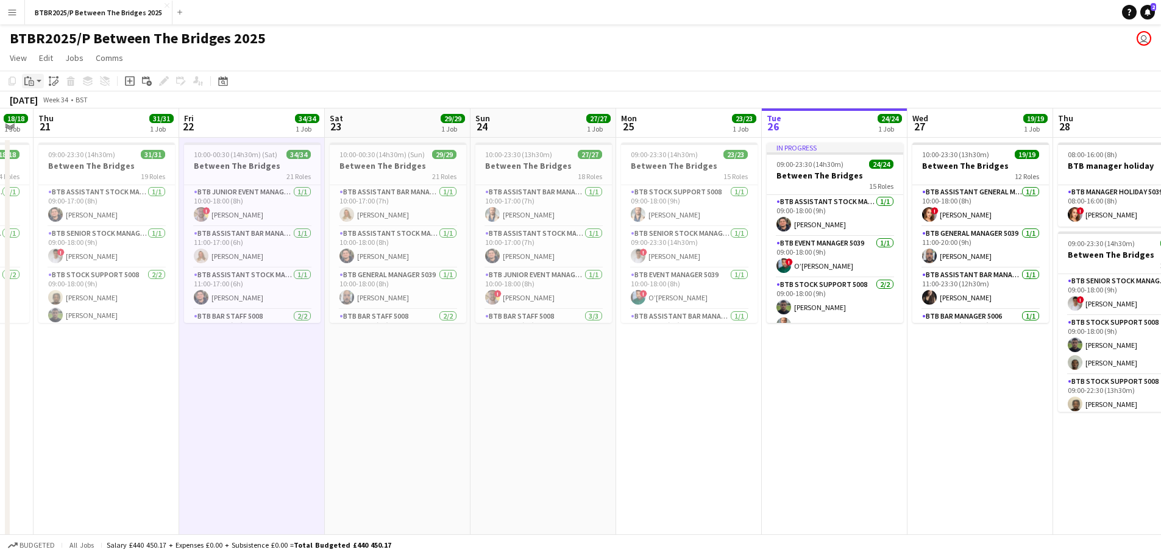
click at [27, 82] on icon "Paste" at bounding box center [29, 81] width 10 height 10
click at [44, 126] on link "Paste with crew Ctrl+Shift+V" at bounding box center [89, 124] width 115 height 11
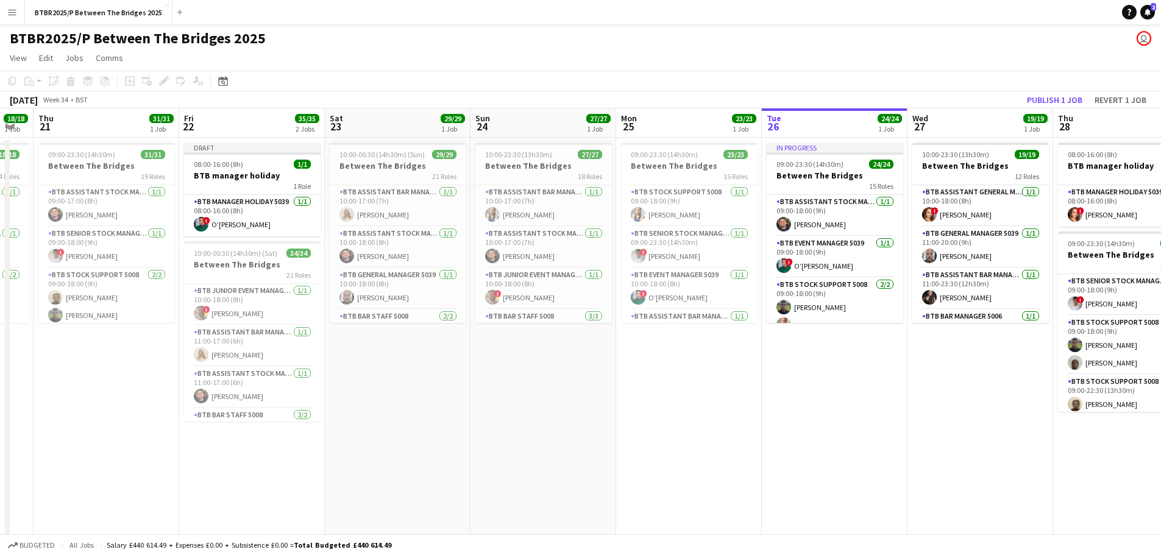
click at [355, 383] on app-date-cell "10:00-00:30 (14h30m) (Sun) 29/29 Between The Bridges 21 Roles BTB Assistant Bar…" at bounding box center [398, 341] width 146 height 407
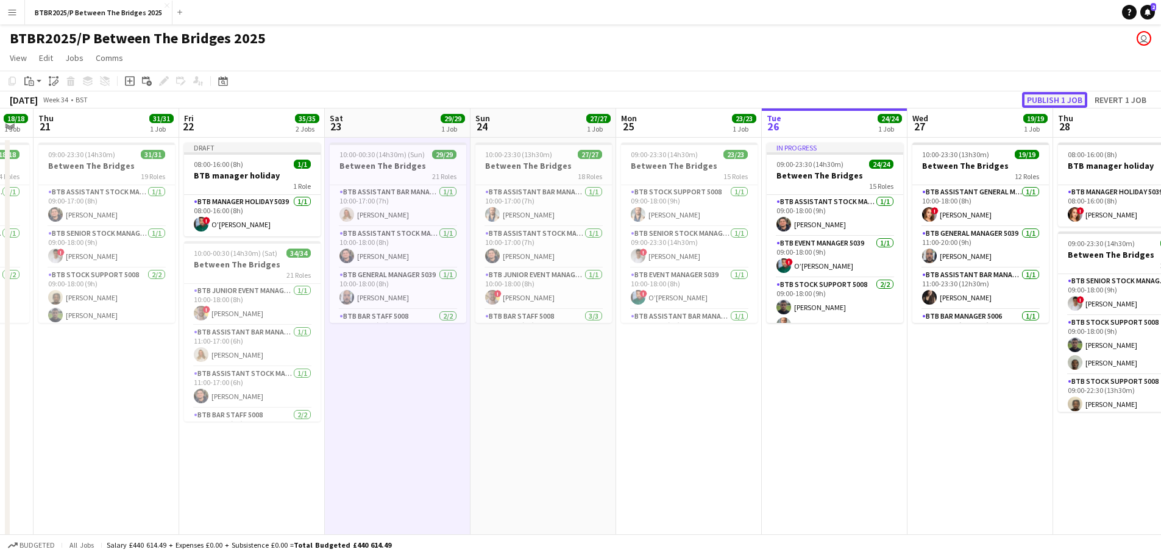
click at [1042, 94] on button "Publish 1 job" at bounding box center [1054, 100] width 65 height 16
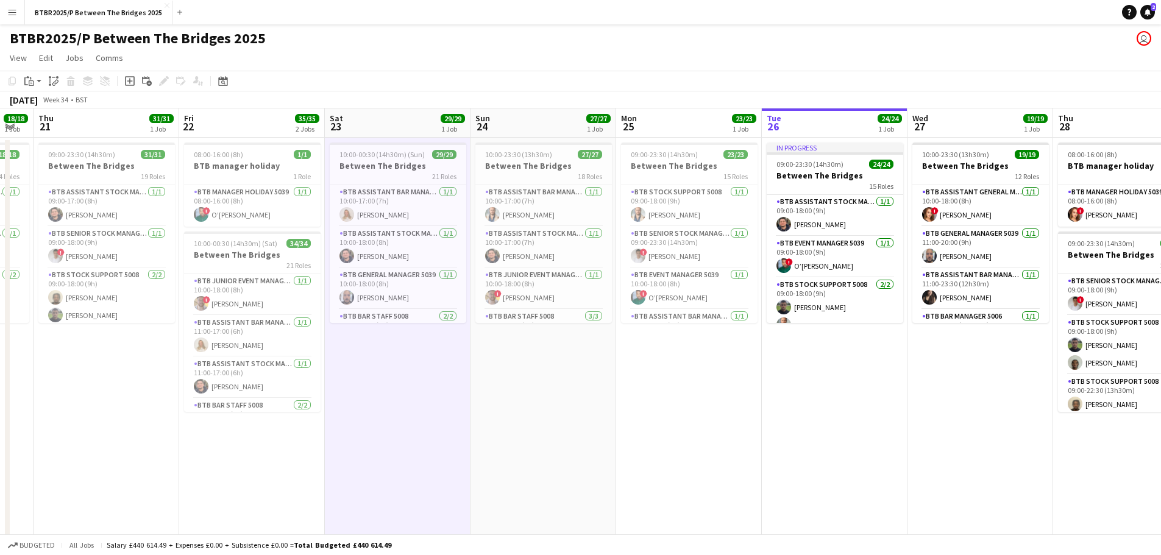
click at [484, 52] on app-page-menu "View Day view expanded Day view collapsed Month view Date picker Jump to [DATE]…" at bounding box center [580, 59] width 1161 height 23
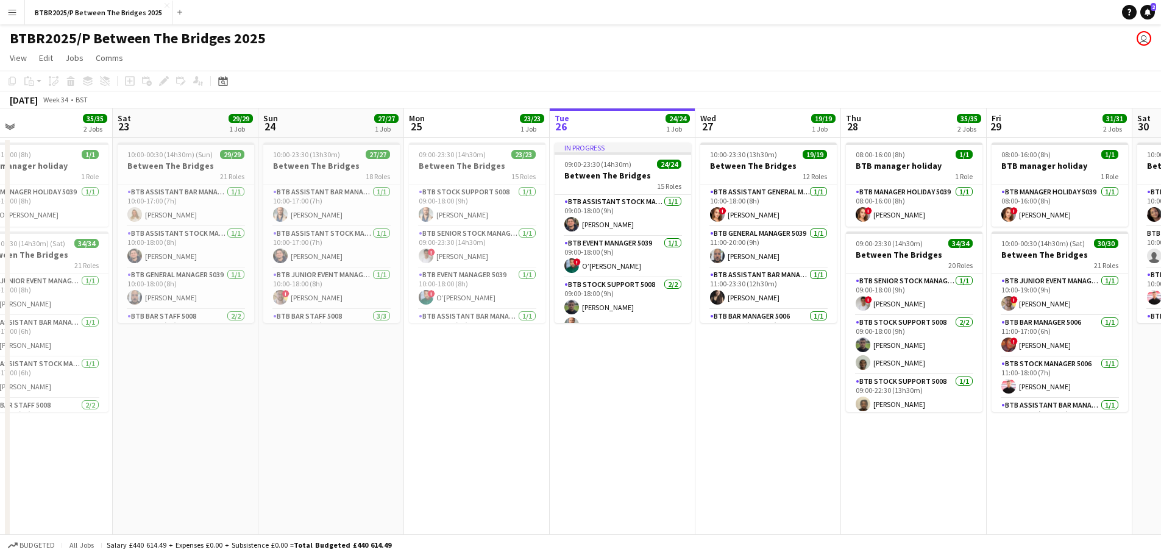
drag, startPoint x: 714, startPoint y: 453, endPoint x: 501, endPoint y: 460, distance: 212.2
click at [501, 460] on app-calendar-viewport "Mon 18 3/3 1 Job Tue 19 21/21 1 Job Wed 20 18/18 1 Job Thu 21 31/31 1 Job Fri 2…" at bounding box center [580, 326] width 1161 height 436
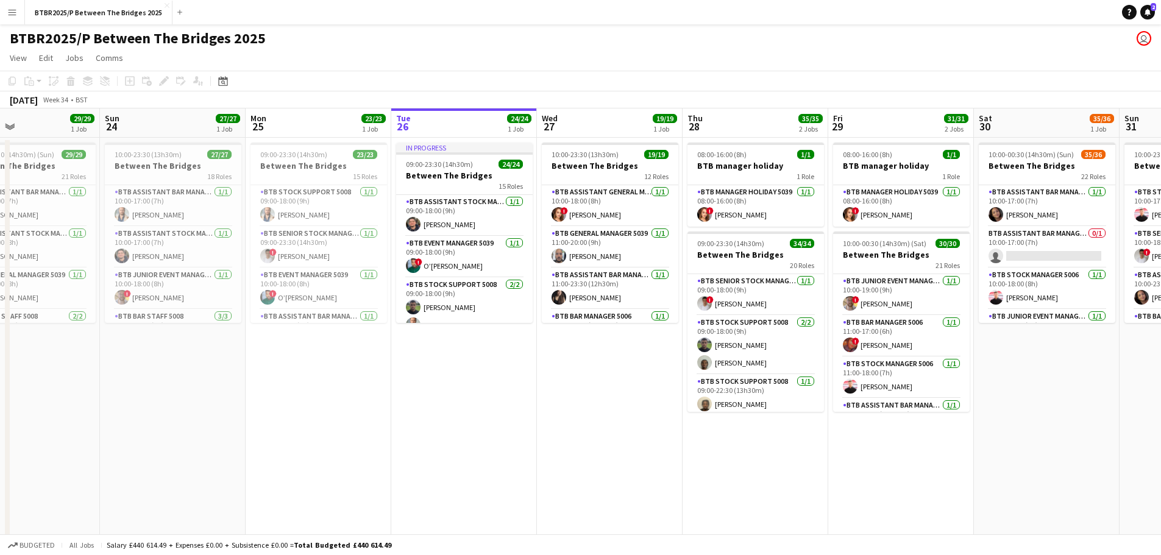
drag, startPoint x: 683, startPoint y: 447, endPoint x: 524, endPoint y: 442, distance: 159.1
click at [524, 443] on app-calendar-viewport "Wed 20 18/18 1 Job Thu 21 31/31 1 Job Fri 22 35/35 2 Jobs Sat 23 29/29 1 Job Su…" at bounding box center [580, 326] width 1161 height 436
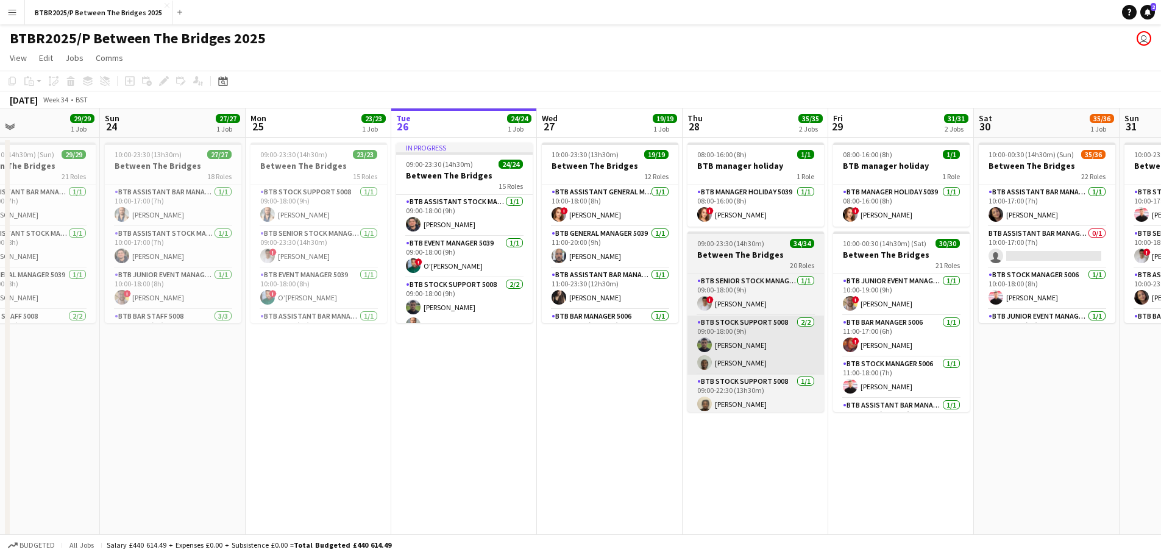
scroll to position [0, 483]
